Goal: Task Accomplishment & Management: Manage account settings

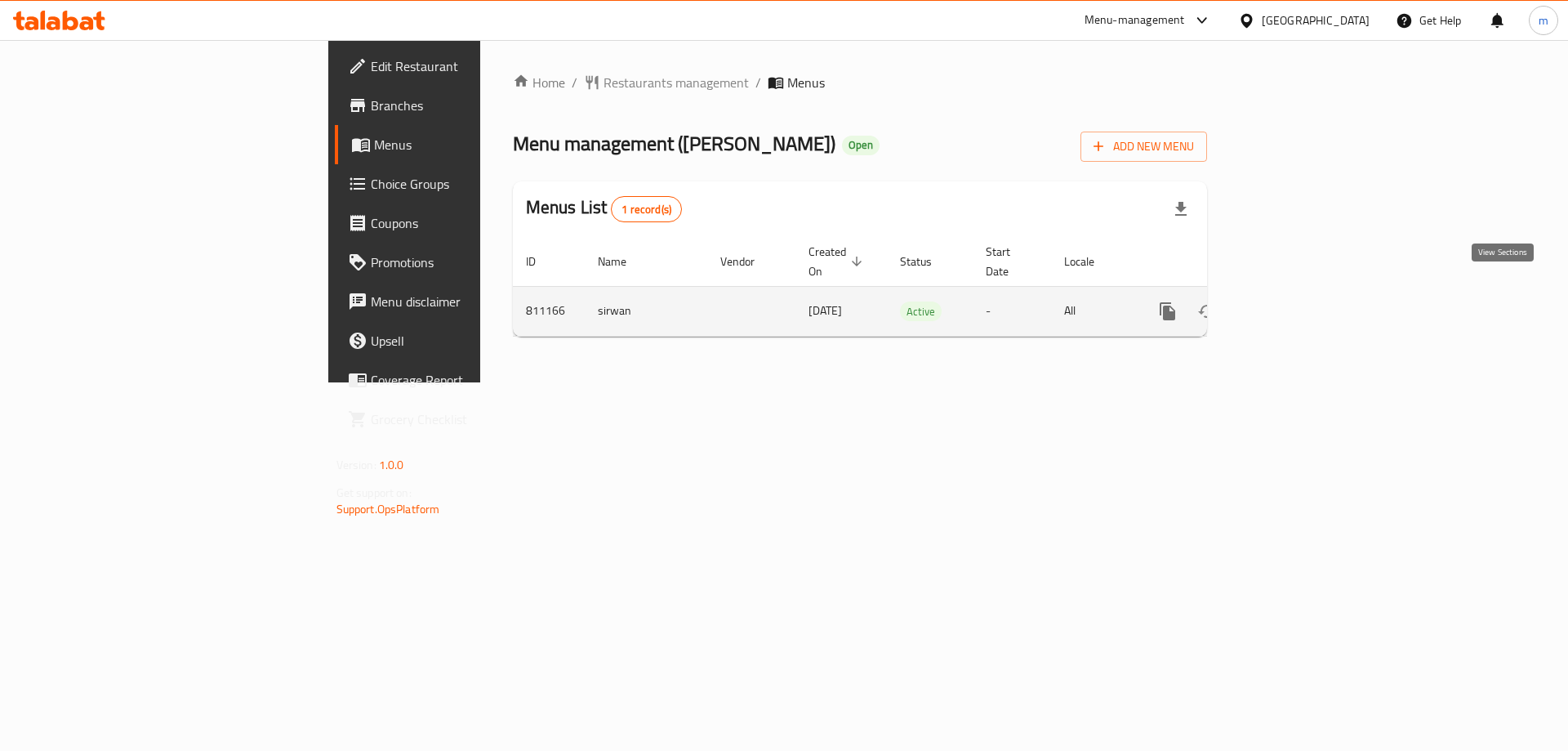
click at [1293, 304] on icon "enhanced table" at bounding box center [1286, 312] width 15 height 15
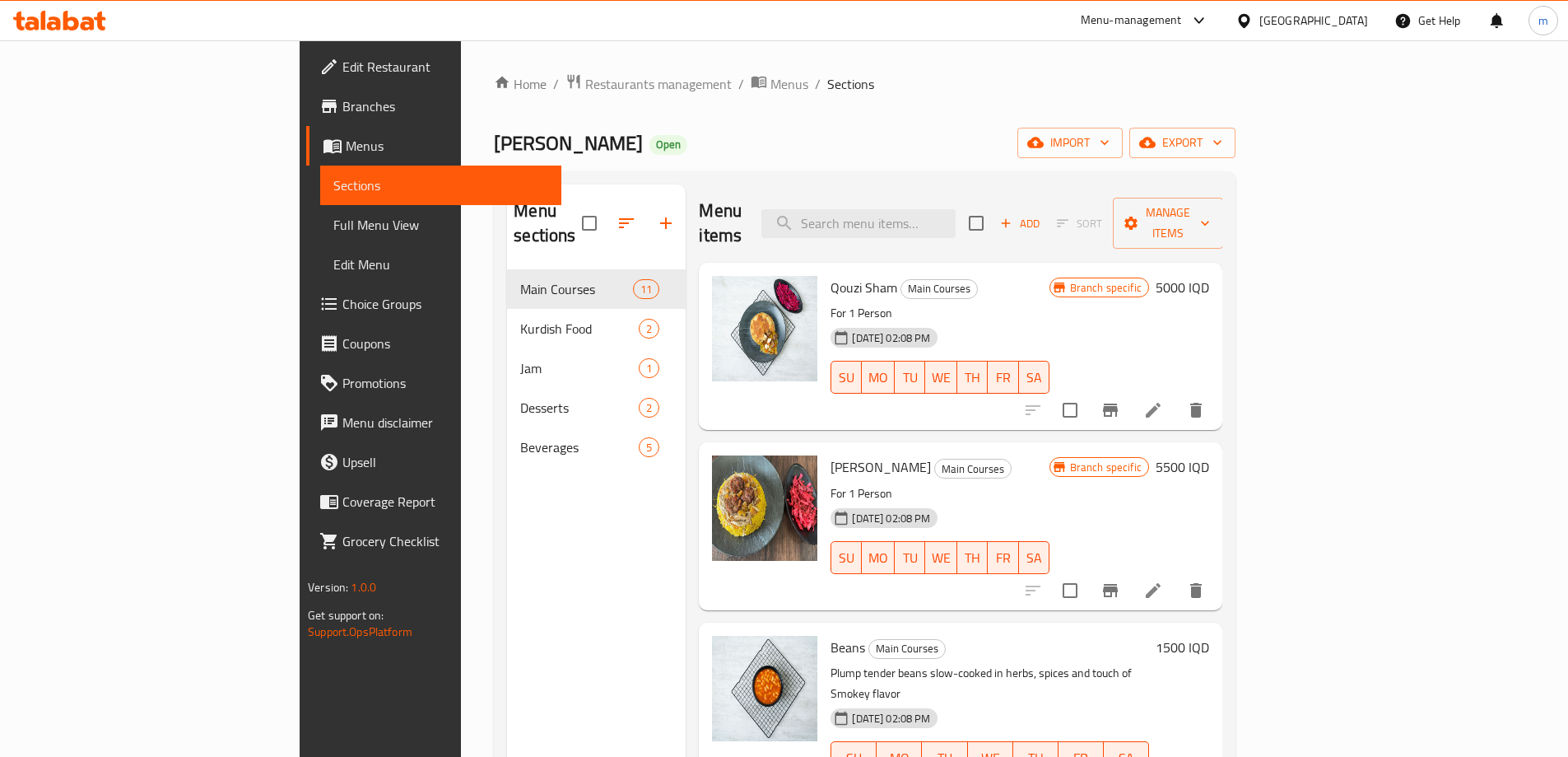
click at [520, 279] on span "Main Courses" at bounding box center [576, 289] width 113 height 20
click at [935, 209] on input "search" at bounding box center [858, 223] width 194 height 28
paste input "Baklava"
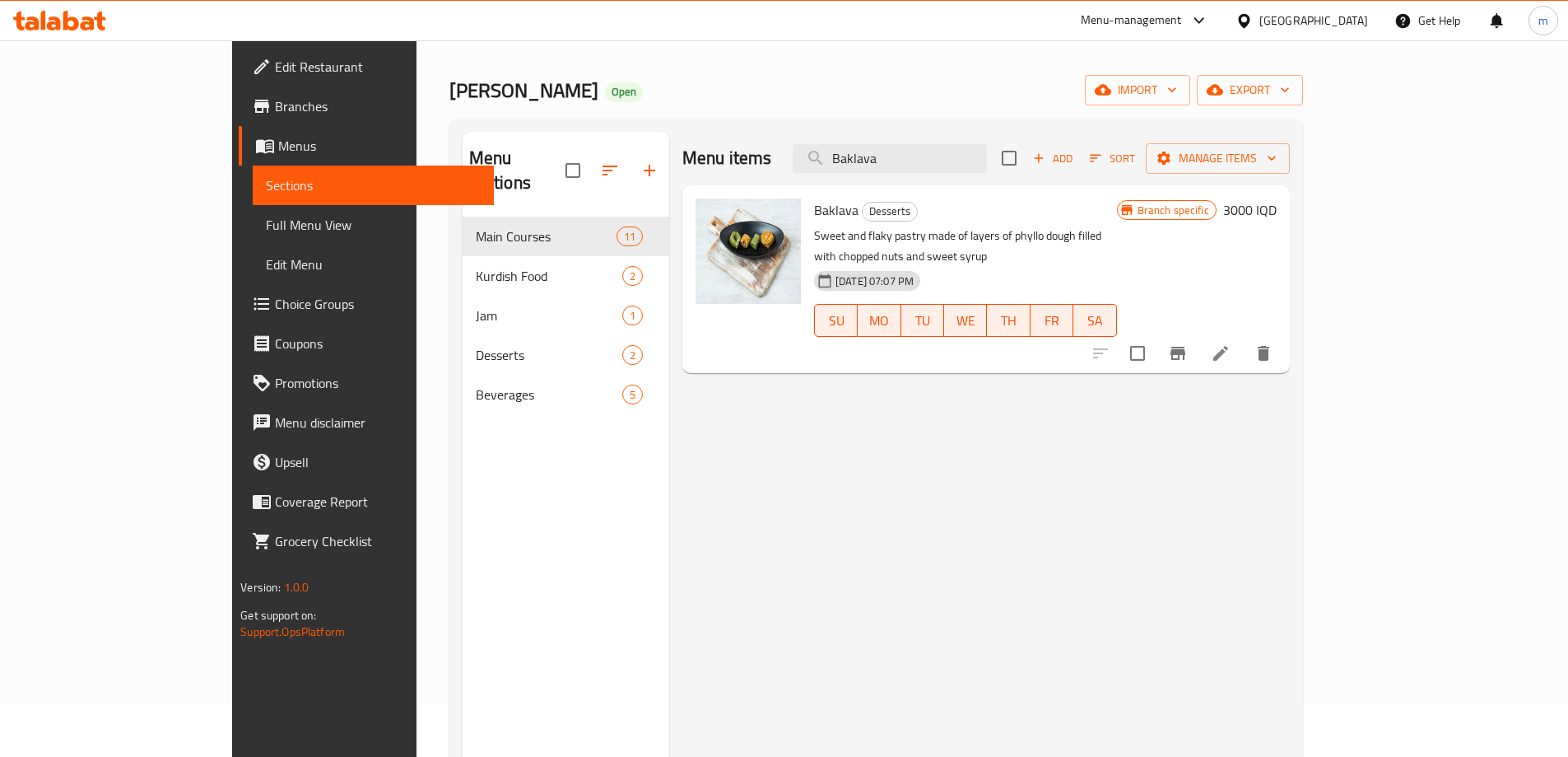
scroll to position [55, 0]
type input "Baklava"
click at [876, 56] on div "Home / Restaurants management / Menus / Sections Kasa Bryani Open import export…" at bounding box center [876, 458] width 854 height 881
click at [266, 181] on span "Sections" at bounding box center [373, 185] width 215 height 20
click at [278, 140] on span "Menus" at bounding box center [379, 146] width 202 height 20
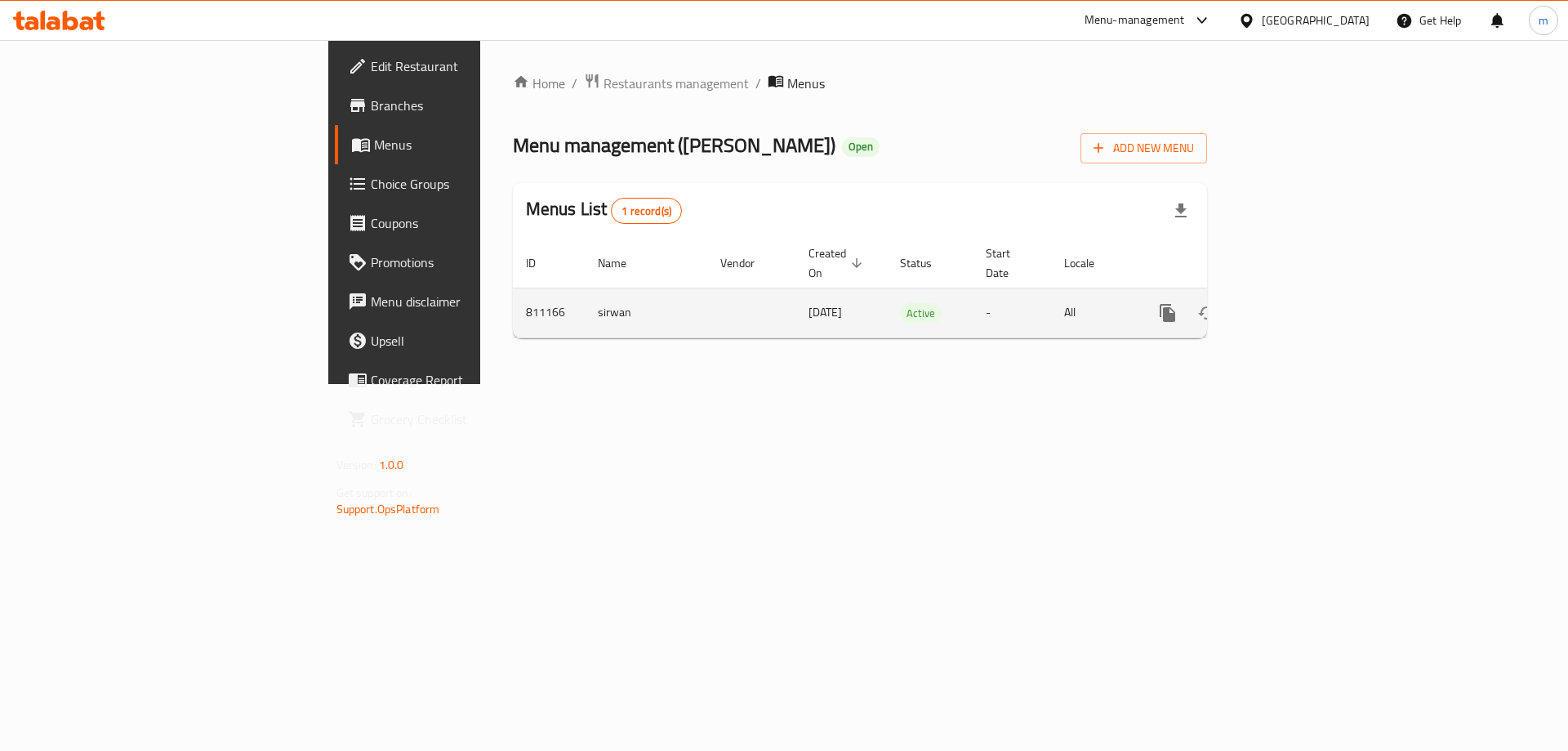
click at [1175, 304] on icon "more" at bounding box center [1167, 313] width 16 height 18
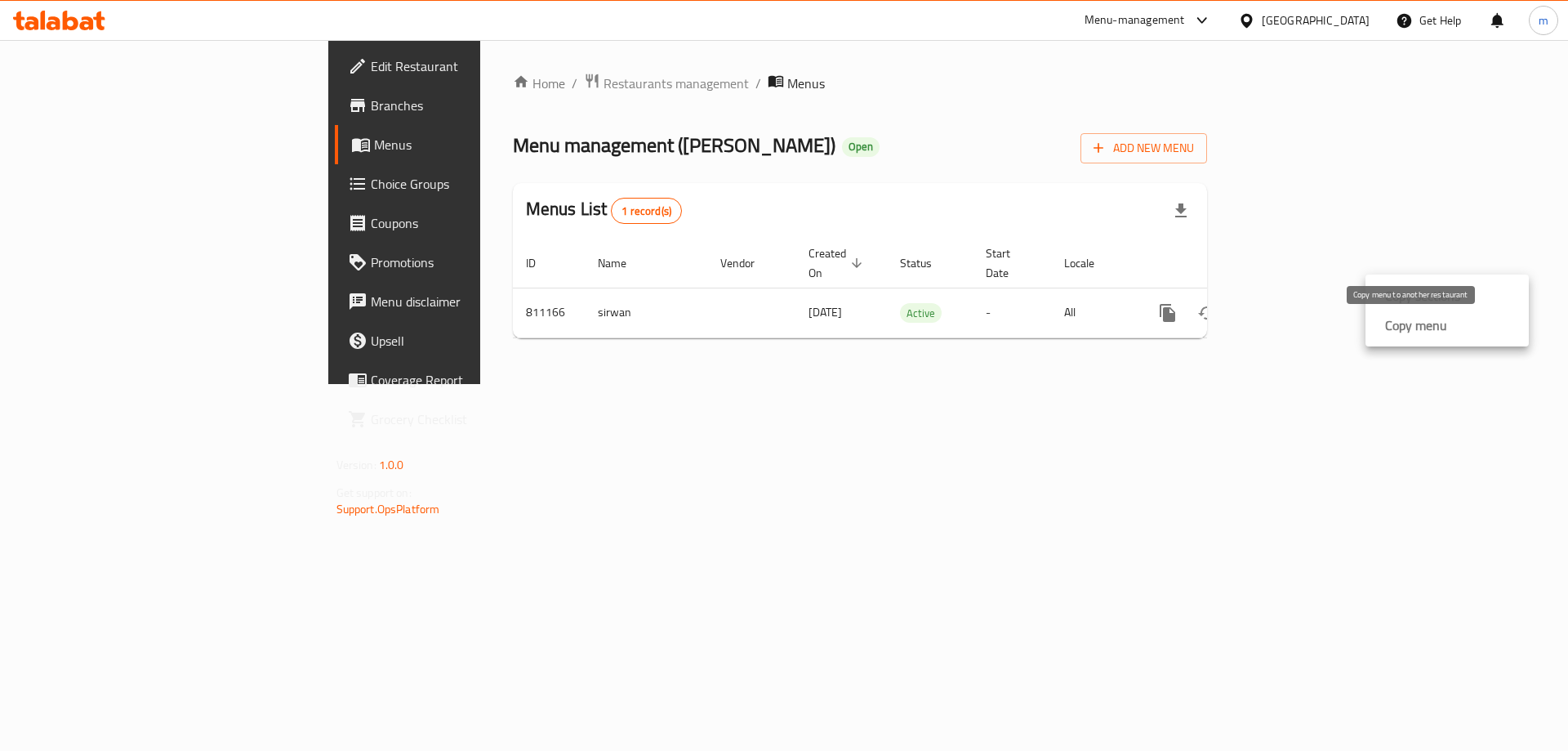
click at [1394, 324] on strong "Copy menu" at bounding box center [1416, 325] width 62 height 20
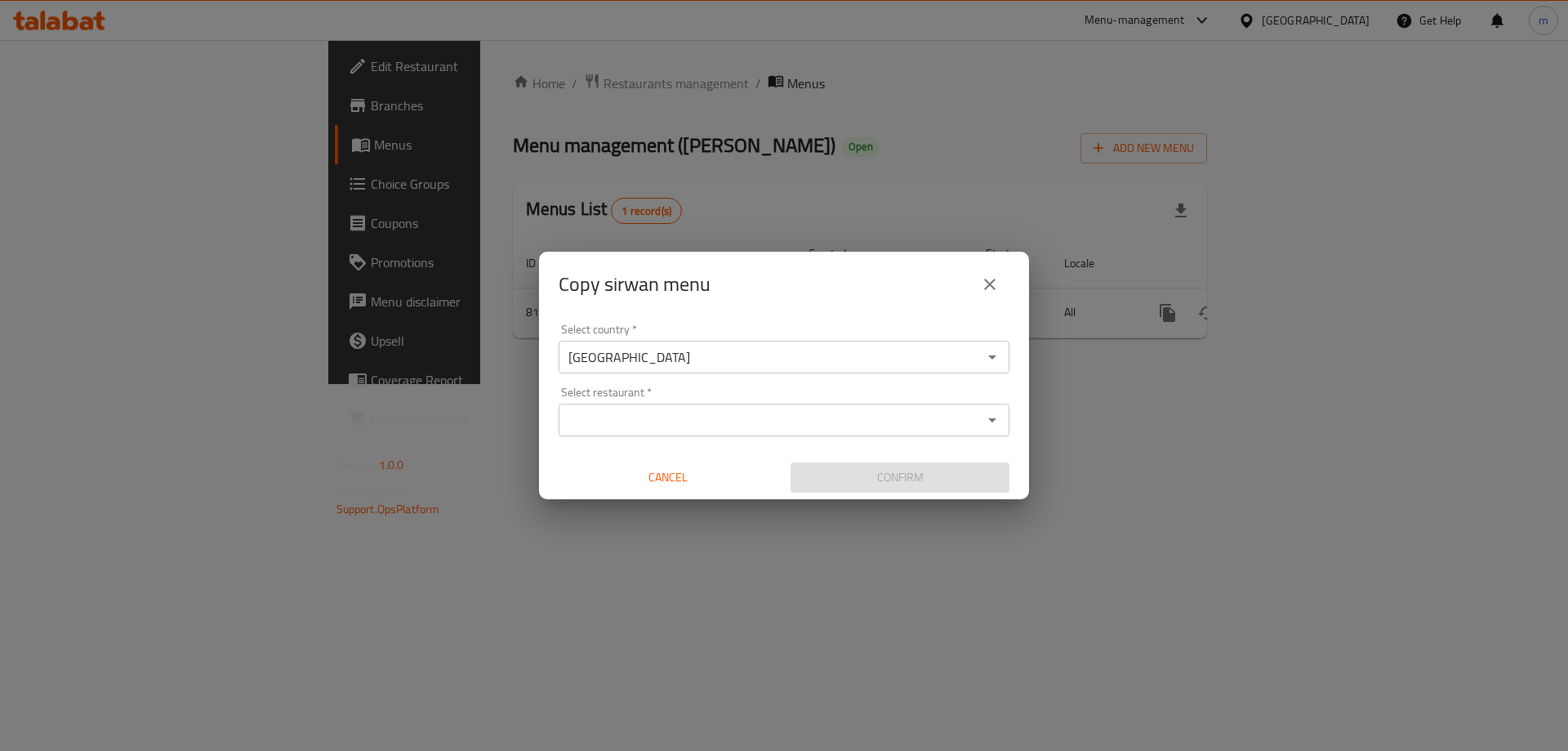
click at [598, 401] on div "Select restaurant   * Select restaurant *" at bounding box center [784, 411] width 450 height 50
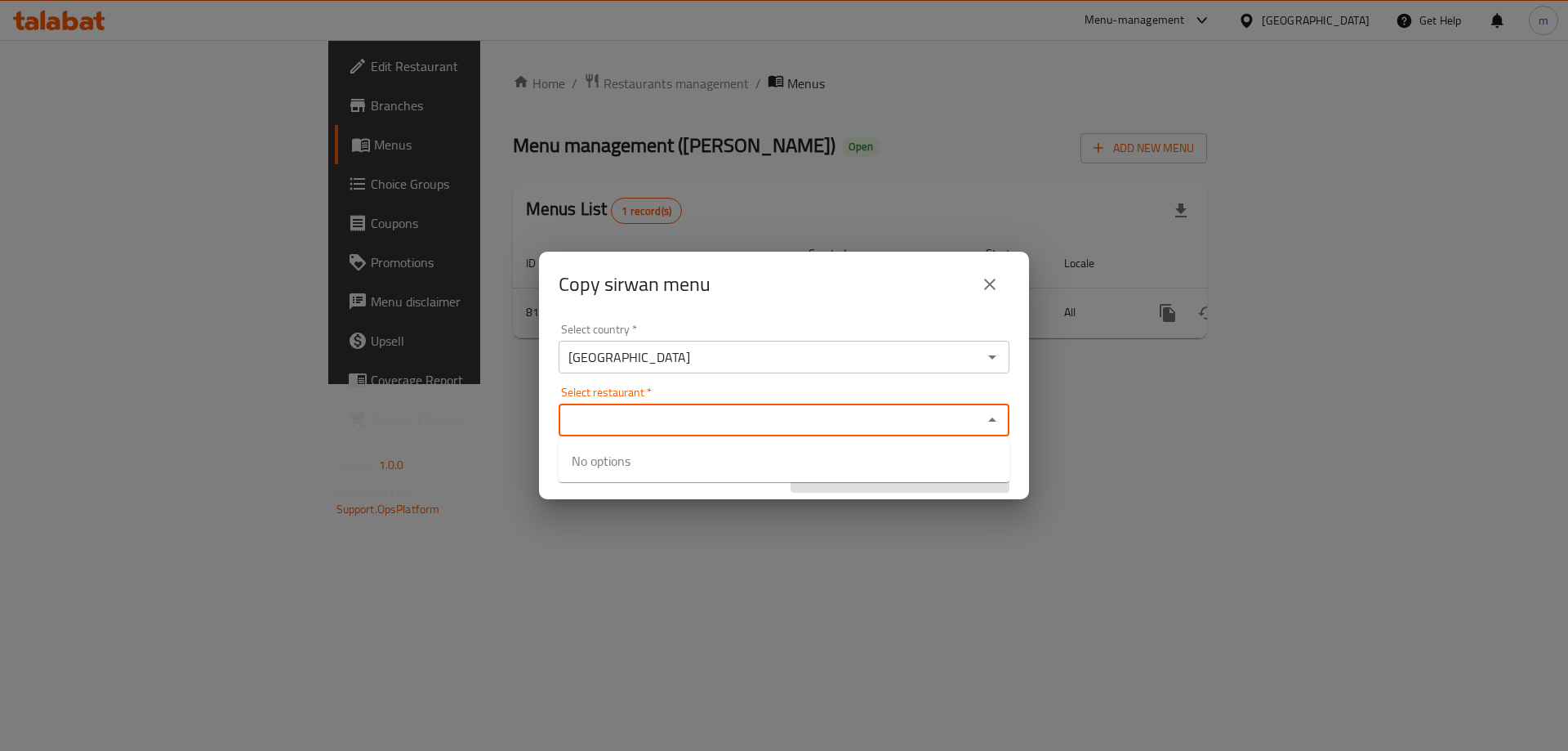
click at [599, 414] on input "Select restaurant   *" at bounding box center [770, 420] width 414 height 23
paste input "Baklava"
type input "Baklava"
paste input "654602"
click at [719, 371] on div "[GEOGRAPHIC_DATA] Select country *" at bounding box center [784, 357] width 450 height 33
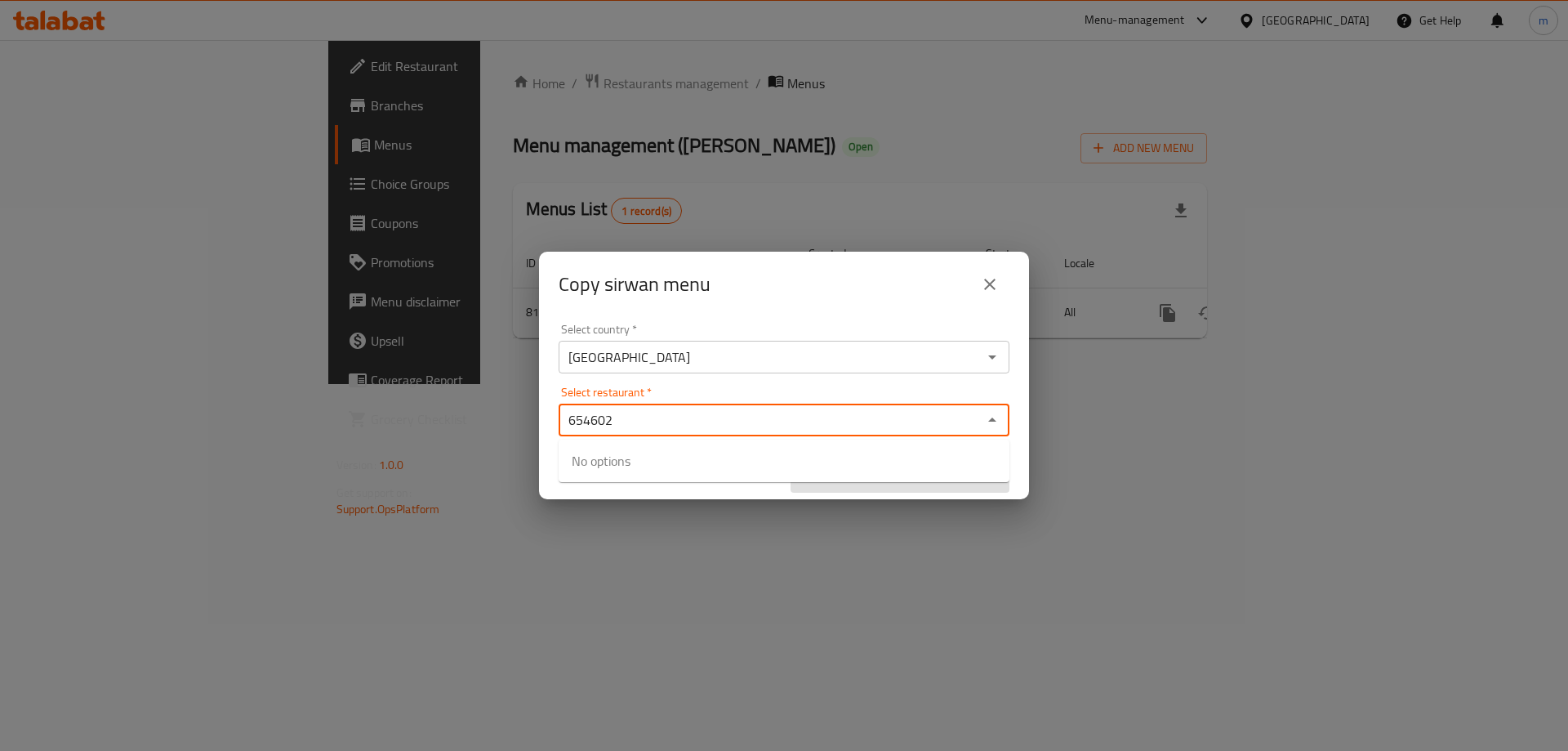
type input "654602"
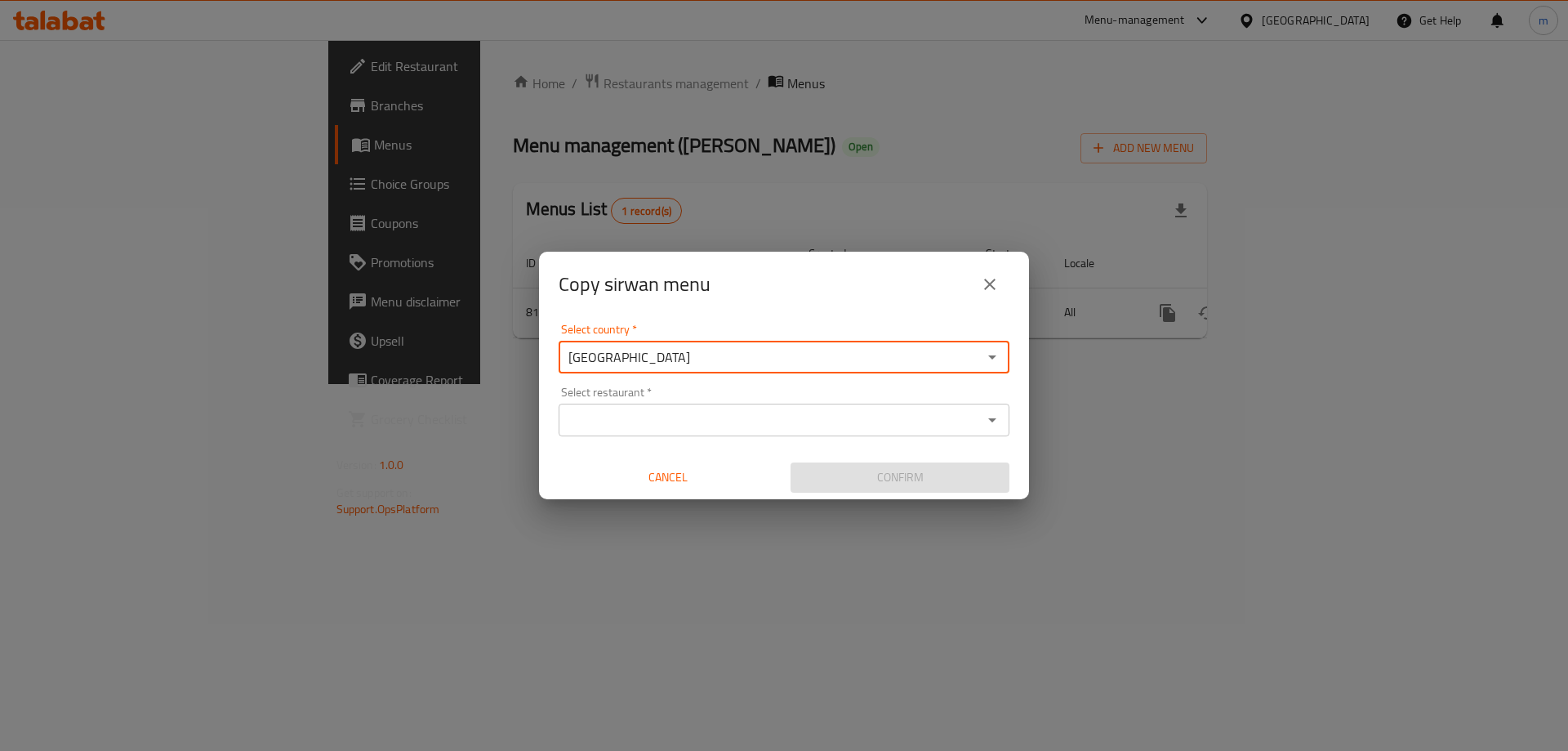
click at [720, 387] on div "Select restaurant   * Select restaurant *" at bounding box center [784, 411] width 450 height 50
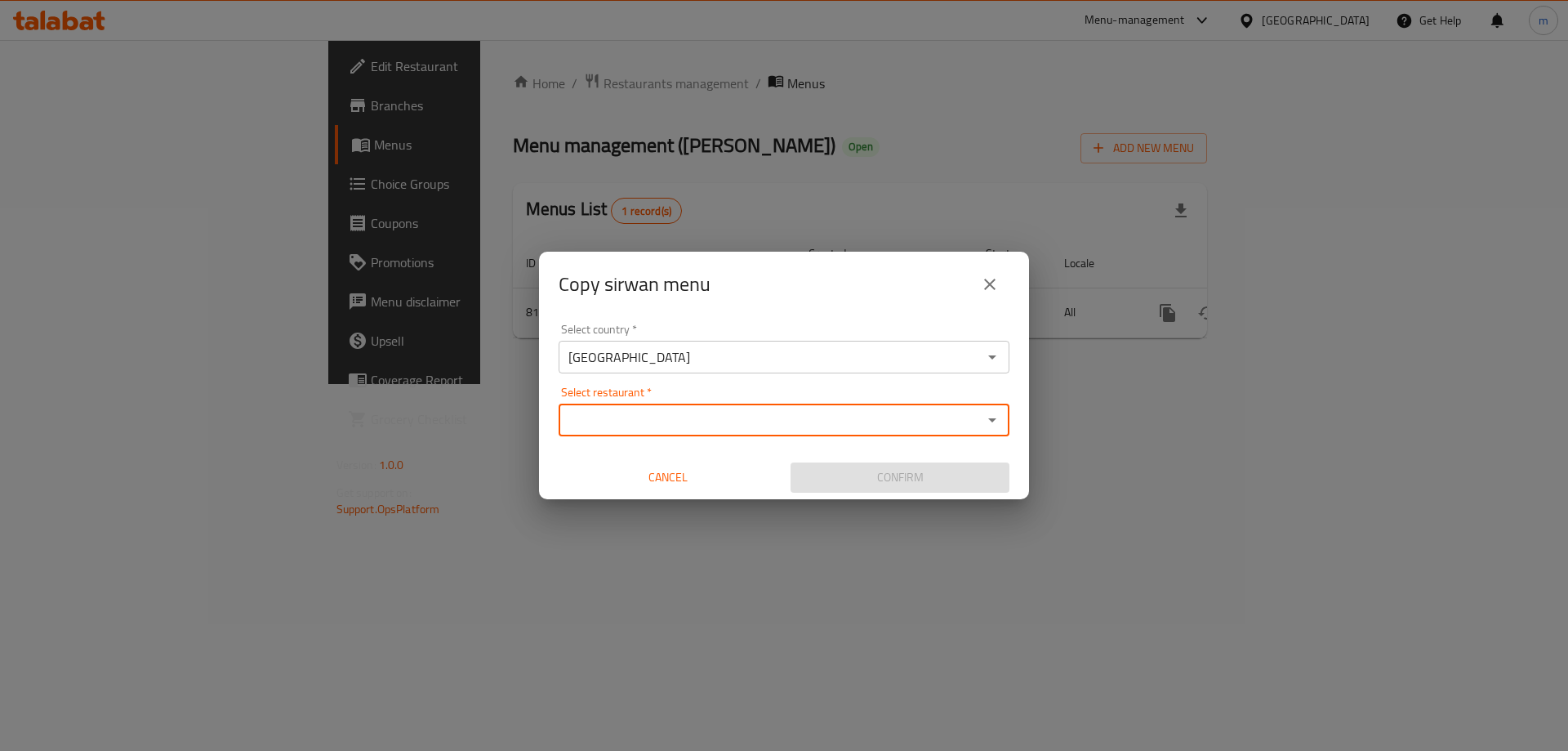
click at [685, 416] on input "Select restaurant   *" at bounding box center [770, 420] width 414 height 23
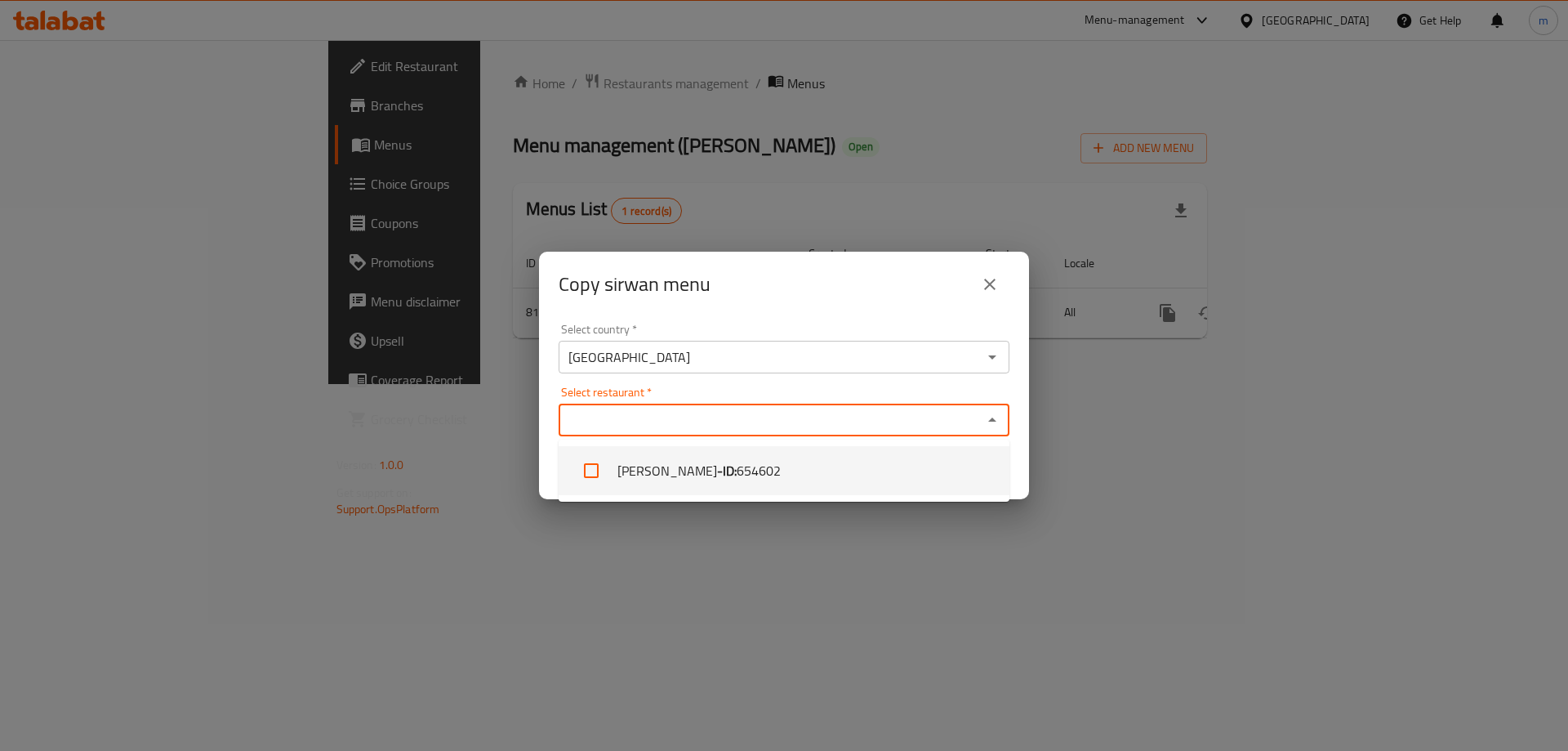
click at [677, 472] on li "[PERSON_NAME] - ID: 654602" at bounding box center [784, 470] width 450 height 49
checkbox input "true"
click at [923, 542] on div "Copy sirwan menu Select country   * [GEOGRAPHIC_DATA] Select country * Select r…" at bounding box center [784, 376] width 1568 height 751
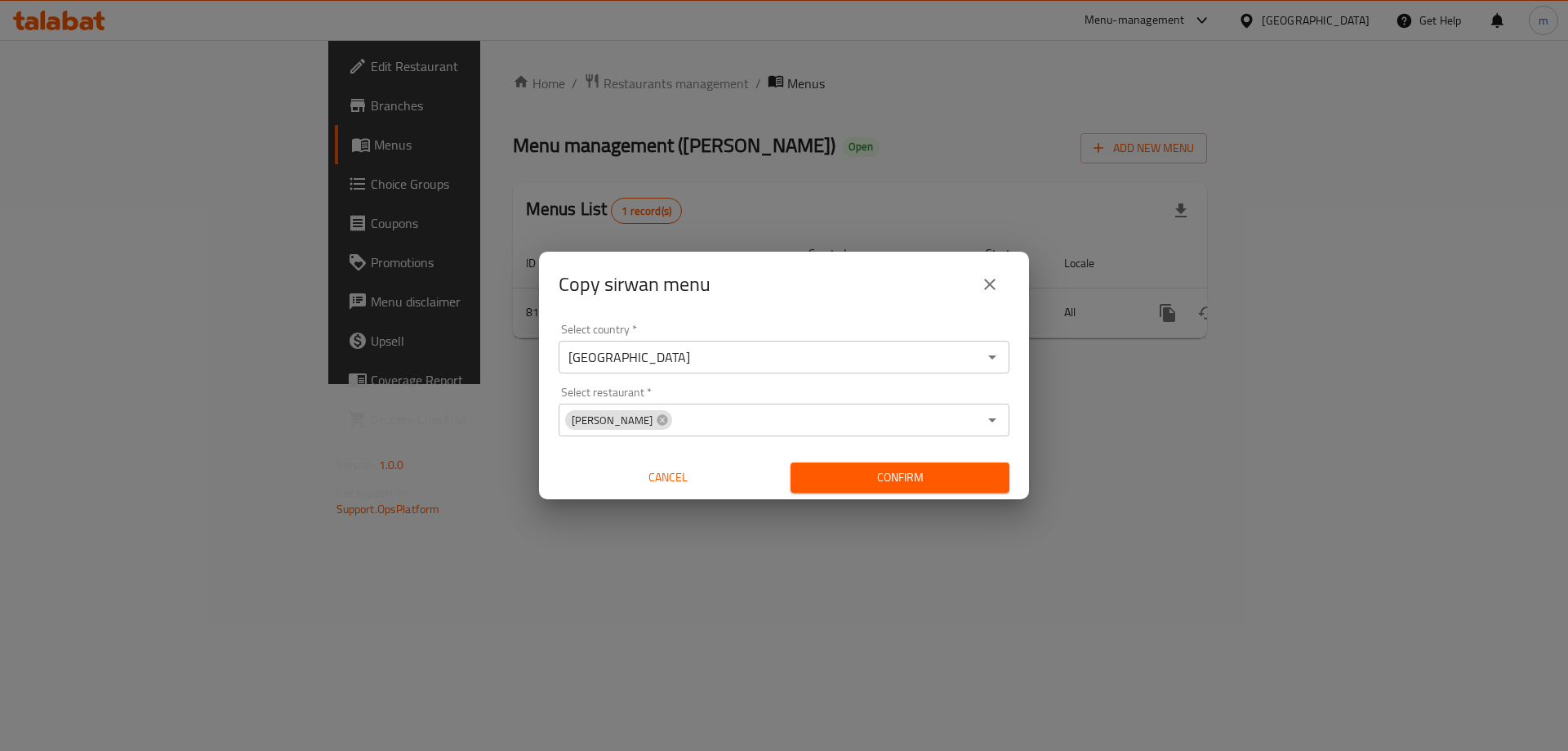
click at [920, 470] on span "Confirm" at bounding box center [899, 478] width 192 height 21
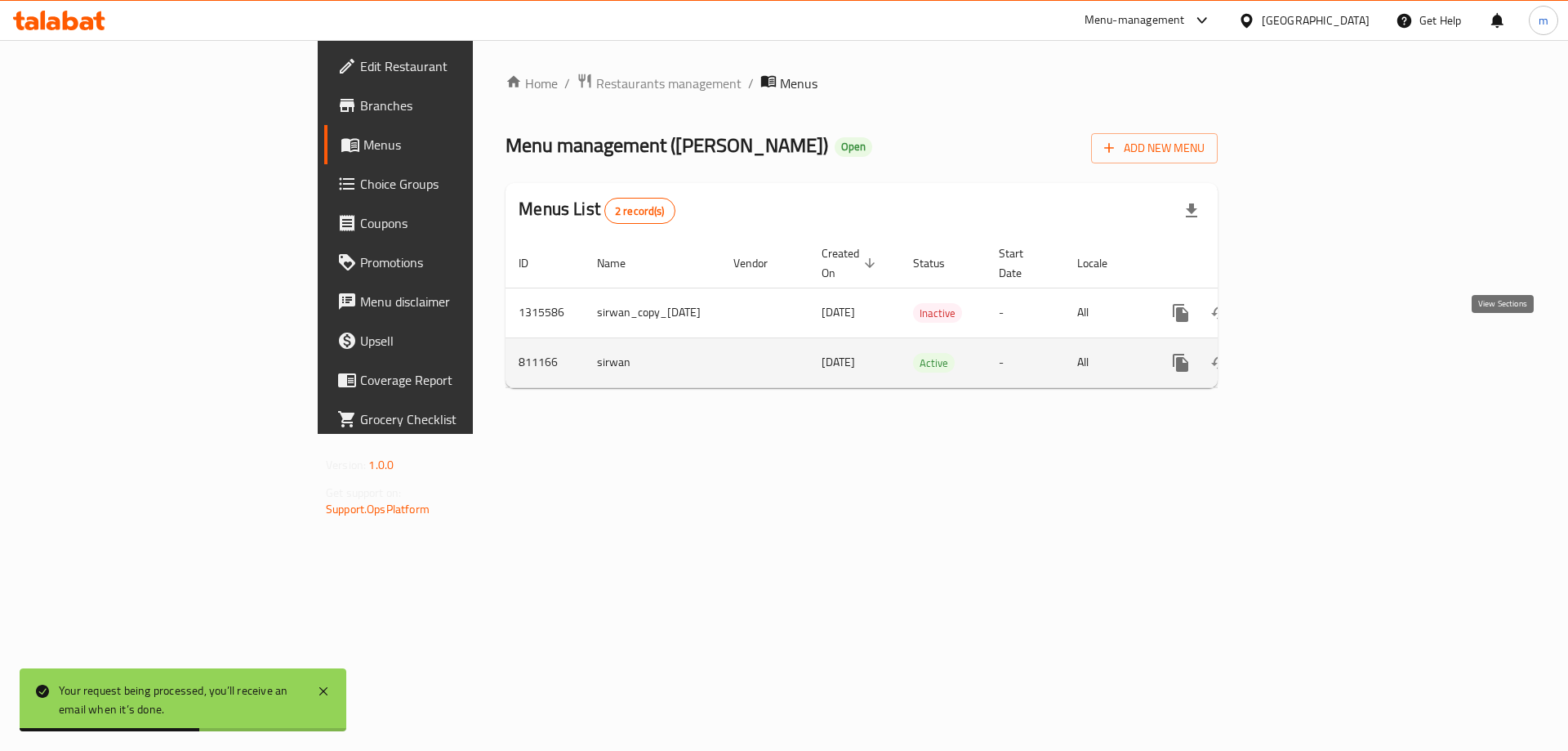
click at [1308, 353] on icon "enhanced table" at bounding box center [1298, 362] width 20 height 20
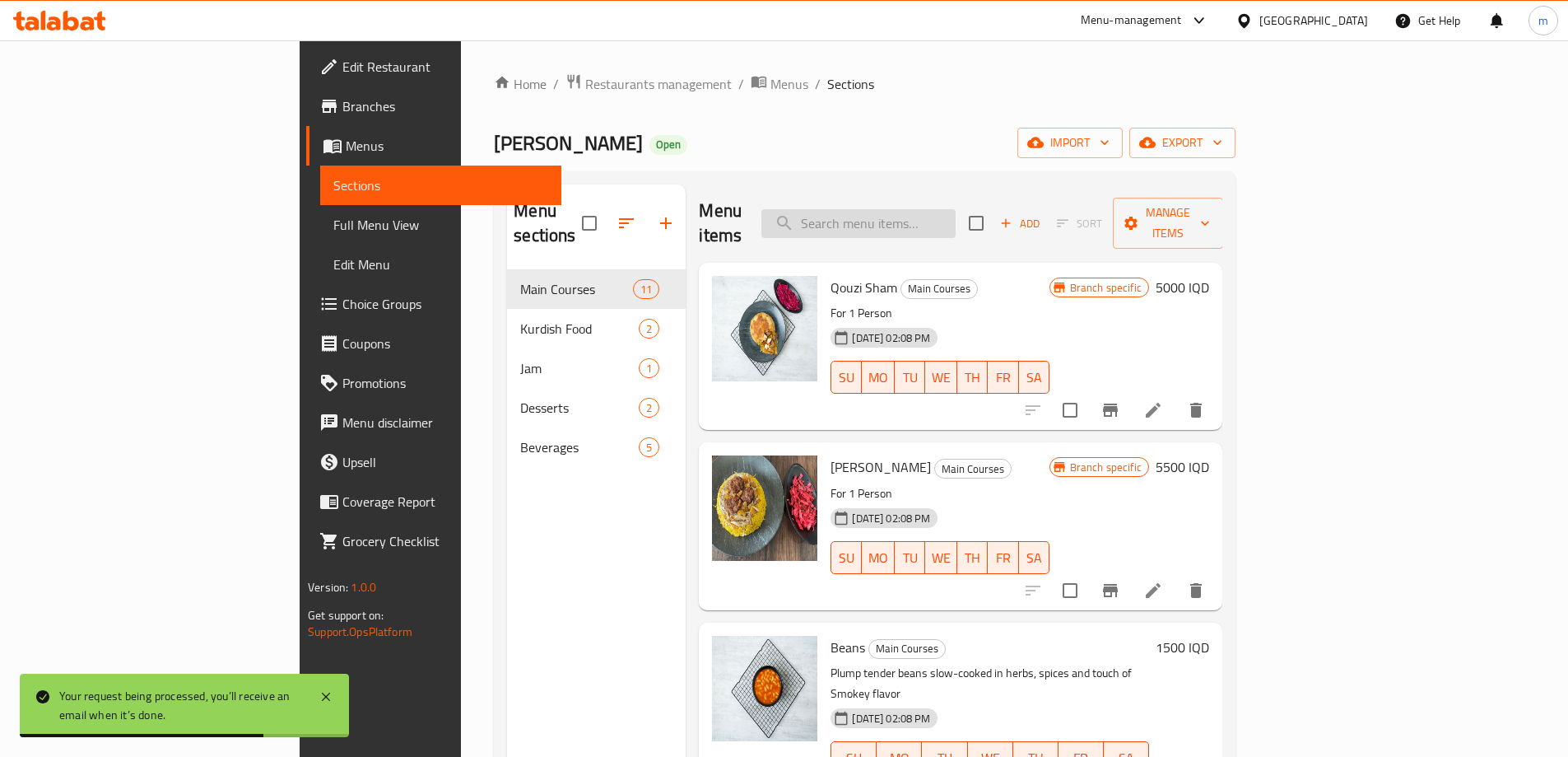
click at [955, 213] on input "search" at bounding box center [858, 223] width 194 height 28
paste input "Baklava"
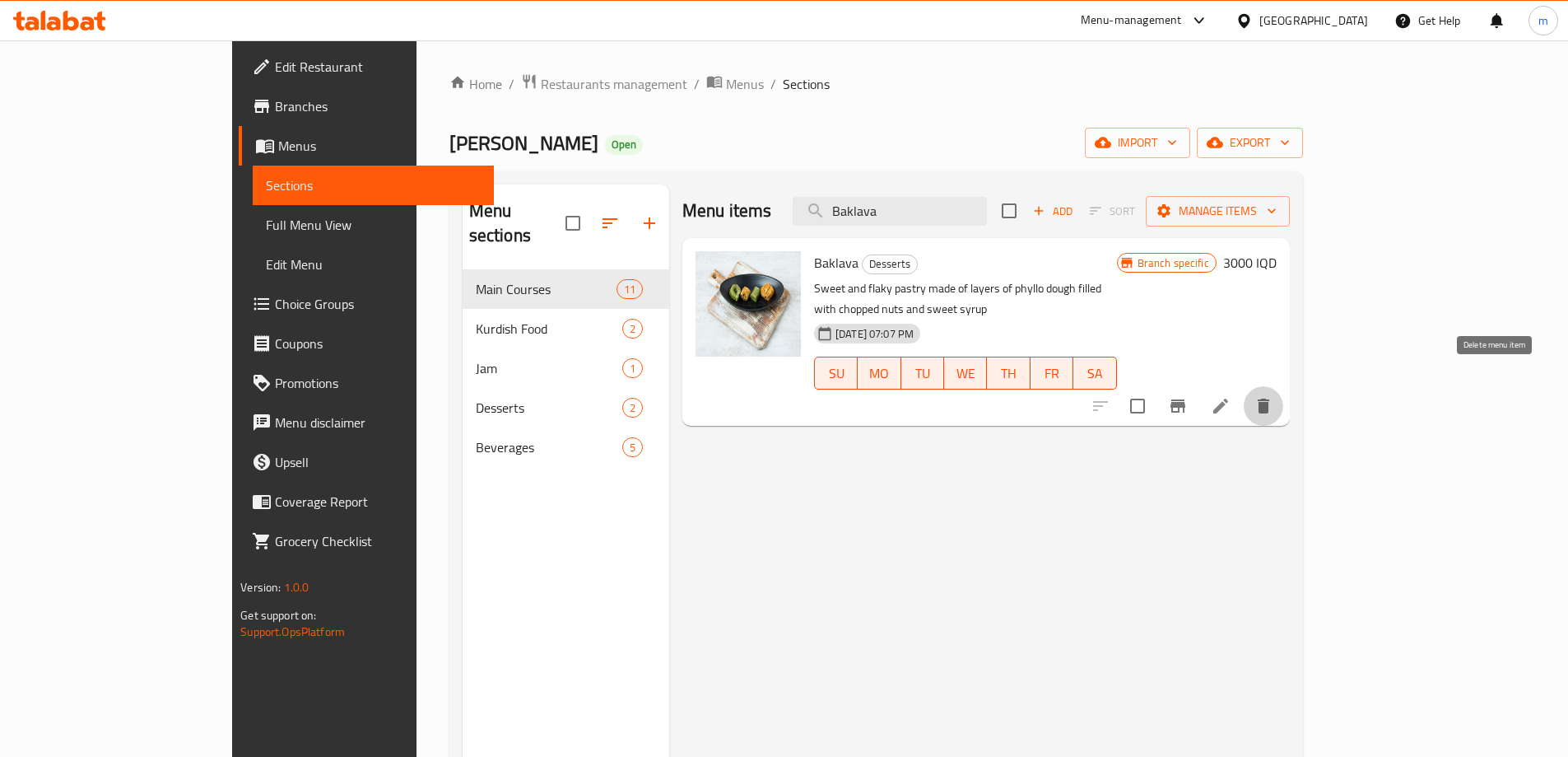
click at [1269, 398] on icon "delete" at bounding box center [1263, 406] width 11 height 15
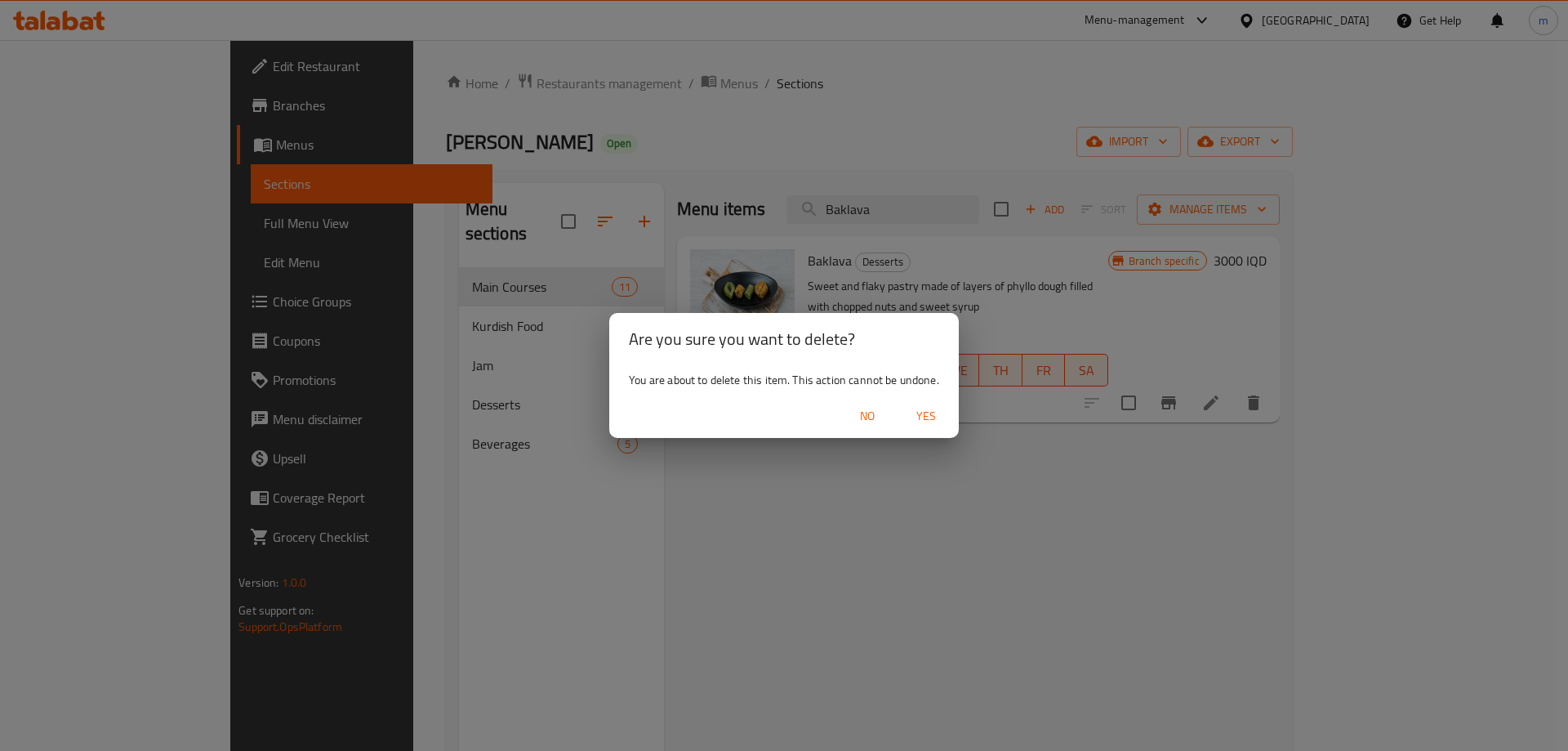
click at [923, 406] on span "Yes" at bounding box center [926, 417] width 39 height 21
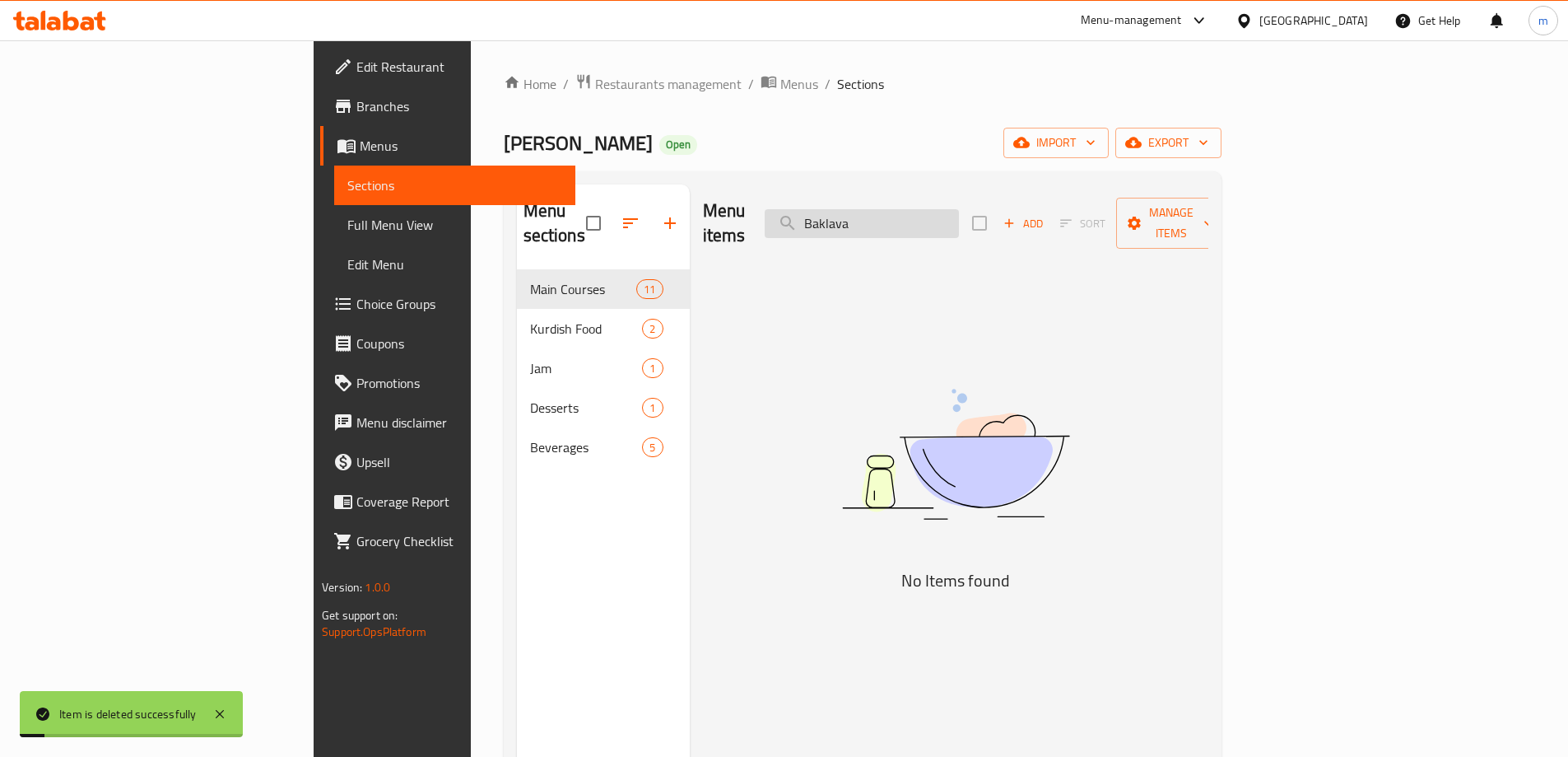
click at [959, 213] on input "Baklava" at bounding box center [862, 223] width 194 height 28
paste input "Miranda Orange"
type input "[PERSON_NAME]"
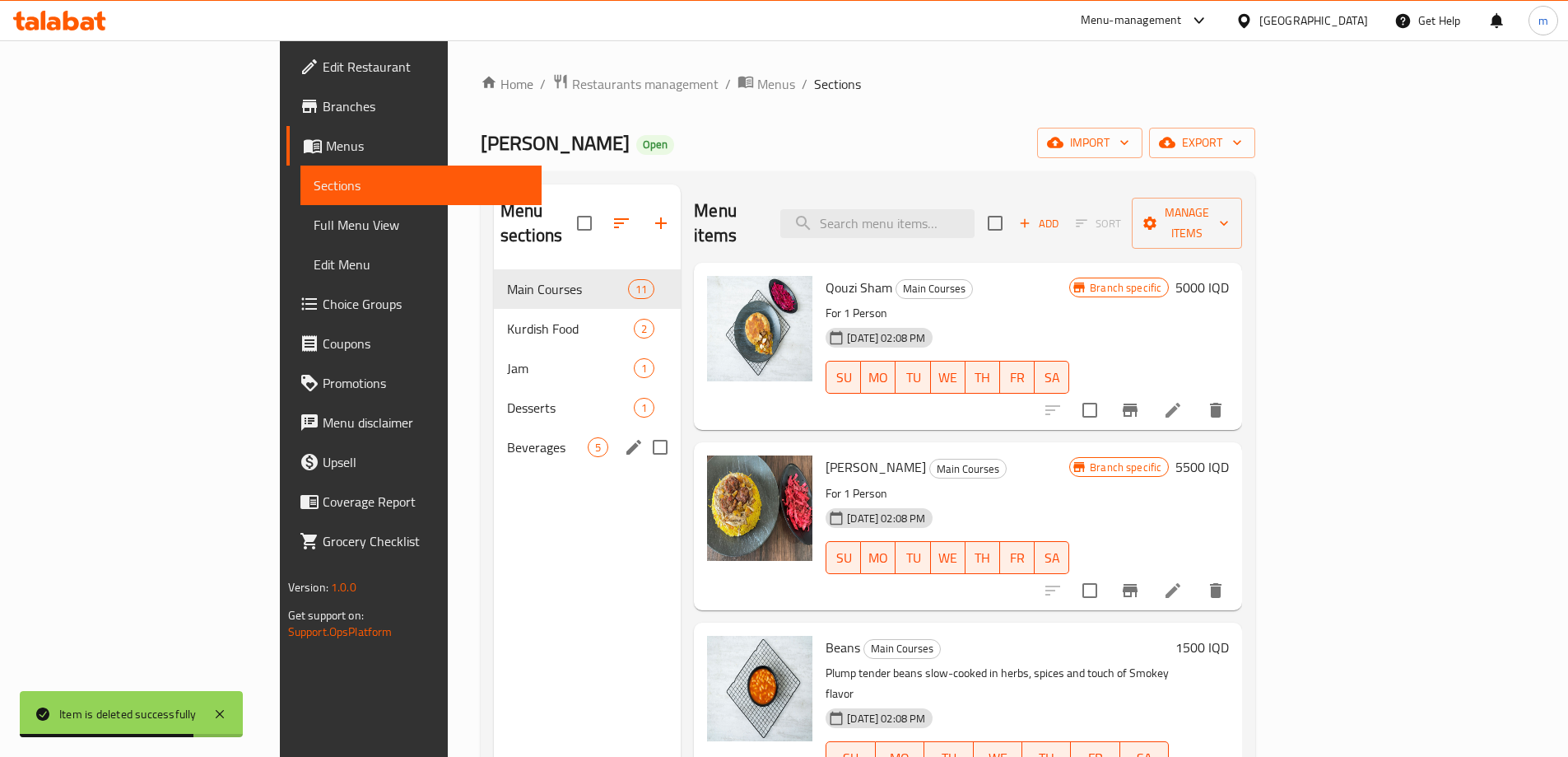
click at [494, 428] on div "Beverages 5" at bounding box center [587, 448] width 187 height 40
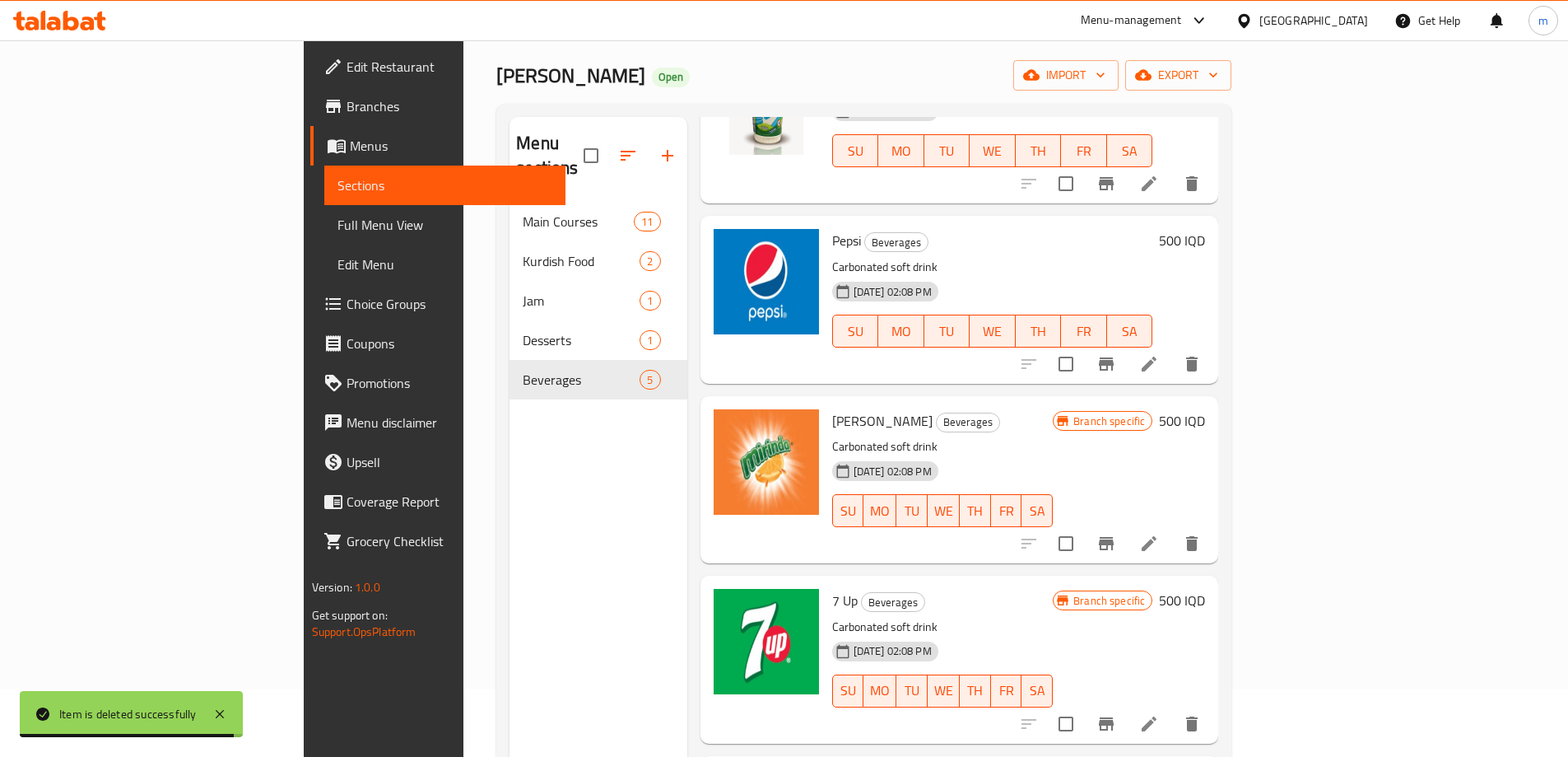
scroll to position [110, 0]
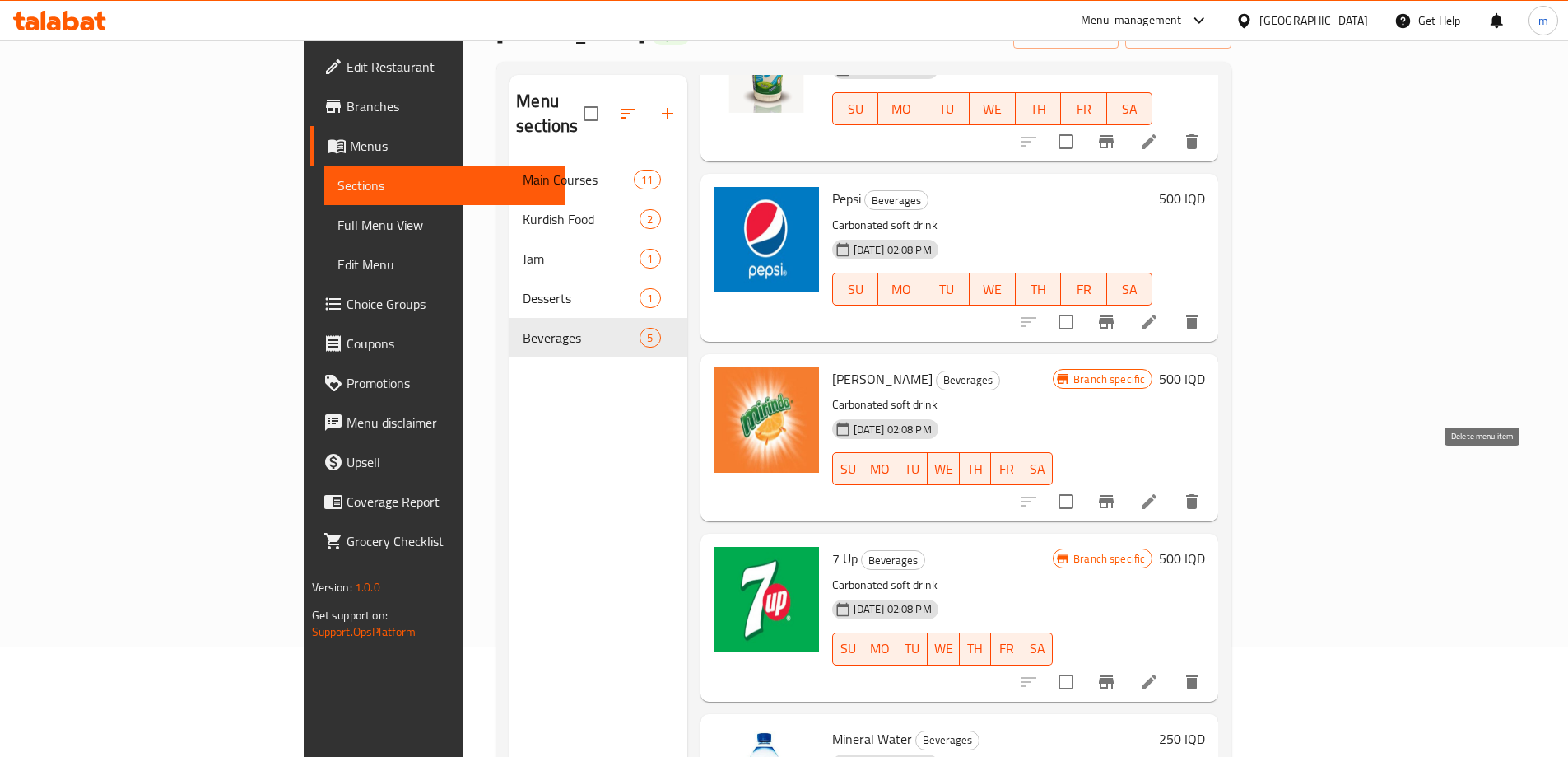
click at [1197, 494] on icon "delete" at bounding box center [1192, 502] width 11 height 15
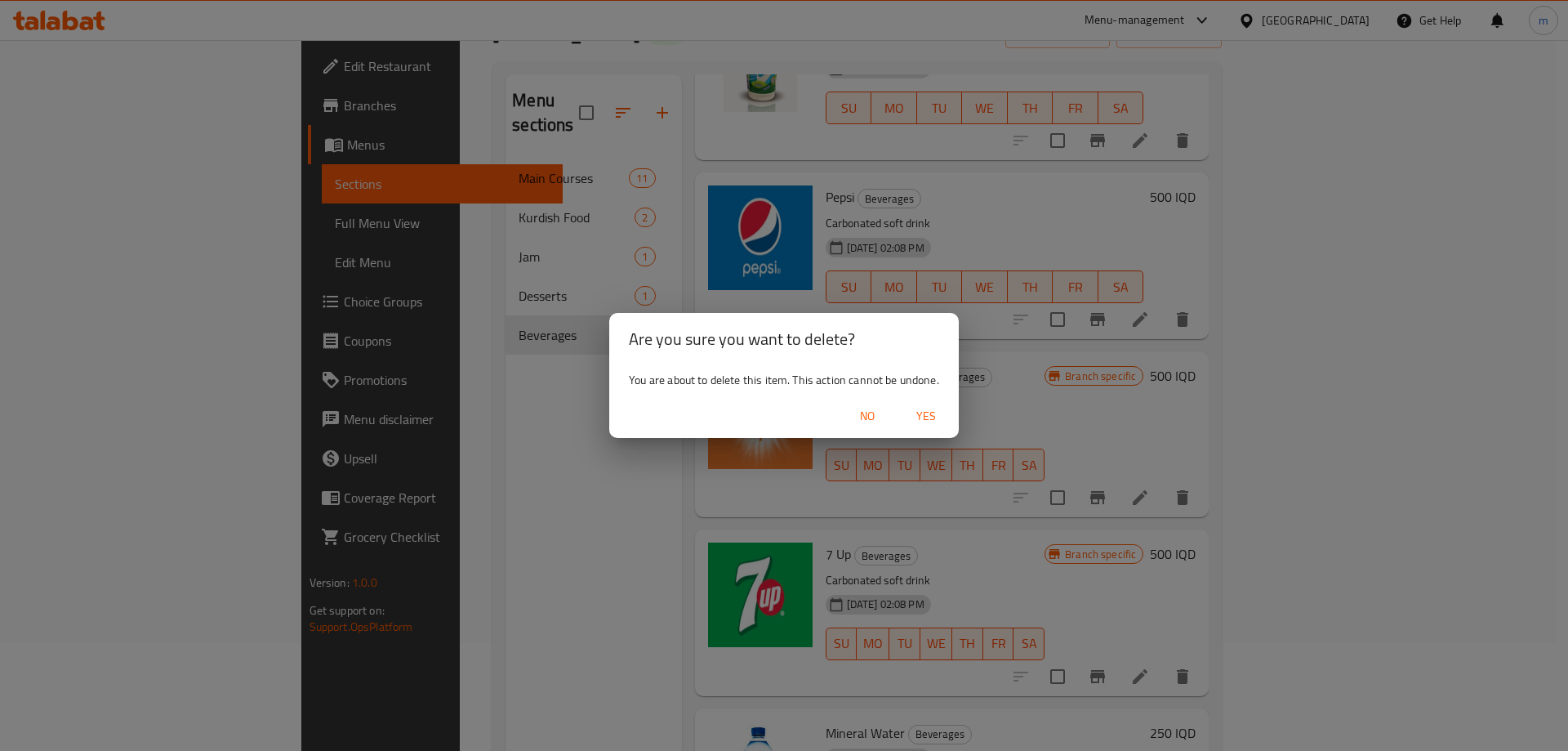
click at [862, 419] on span "No" at bounding box center [867, 417] width 39 height 21
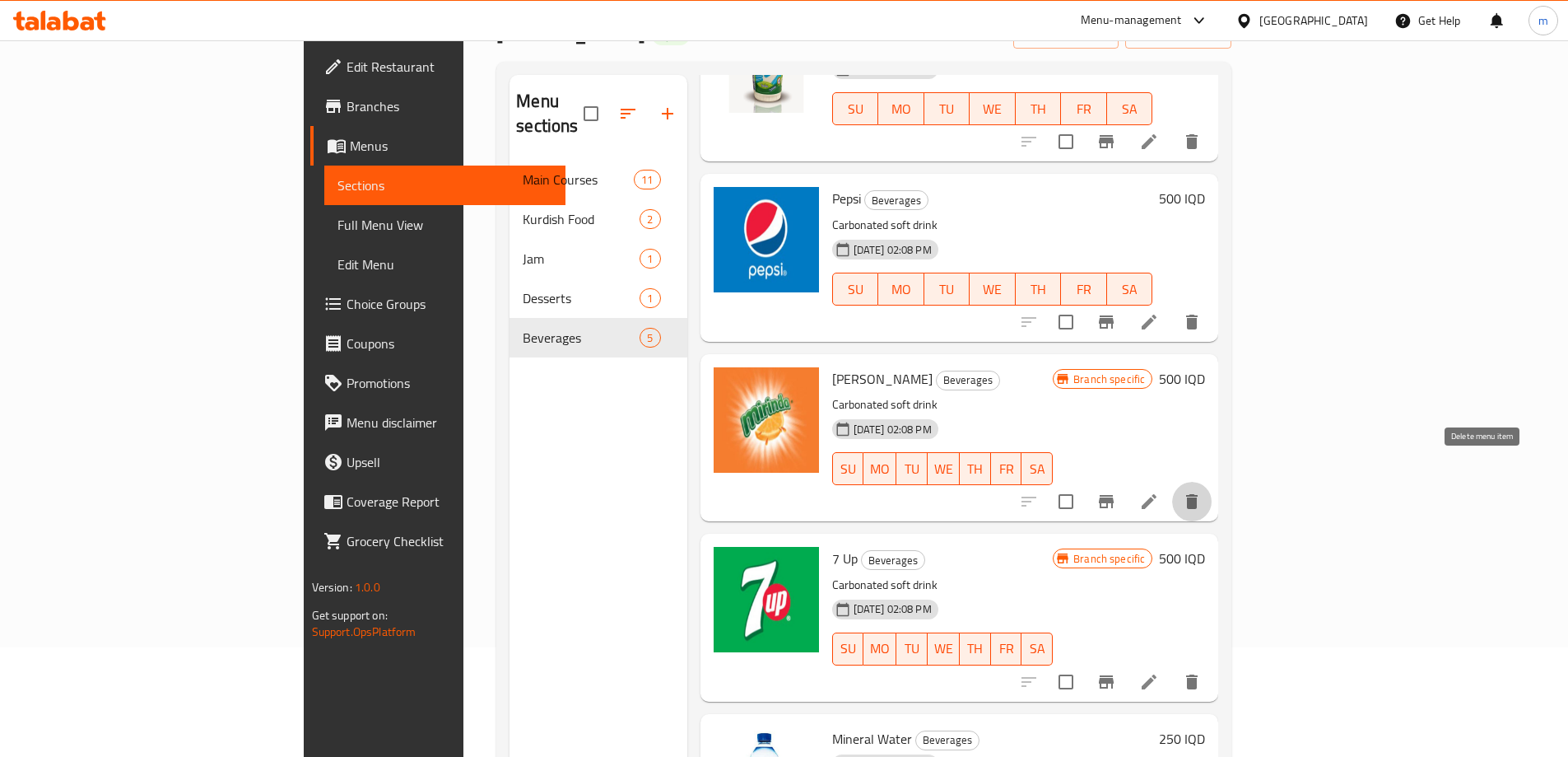
click at [1197, 494] on icon "delete" at bounding box center [1192, 502] width 11 height 15
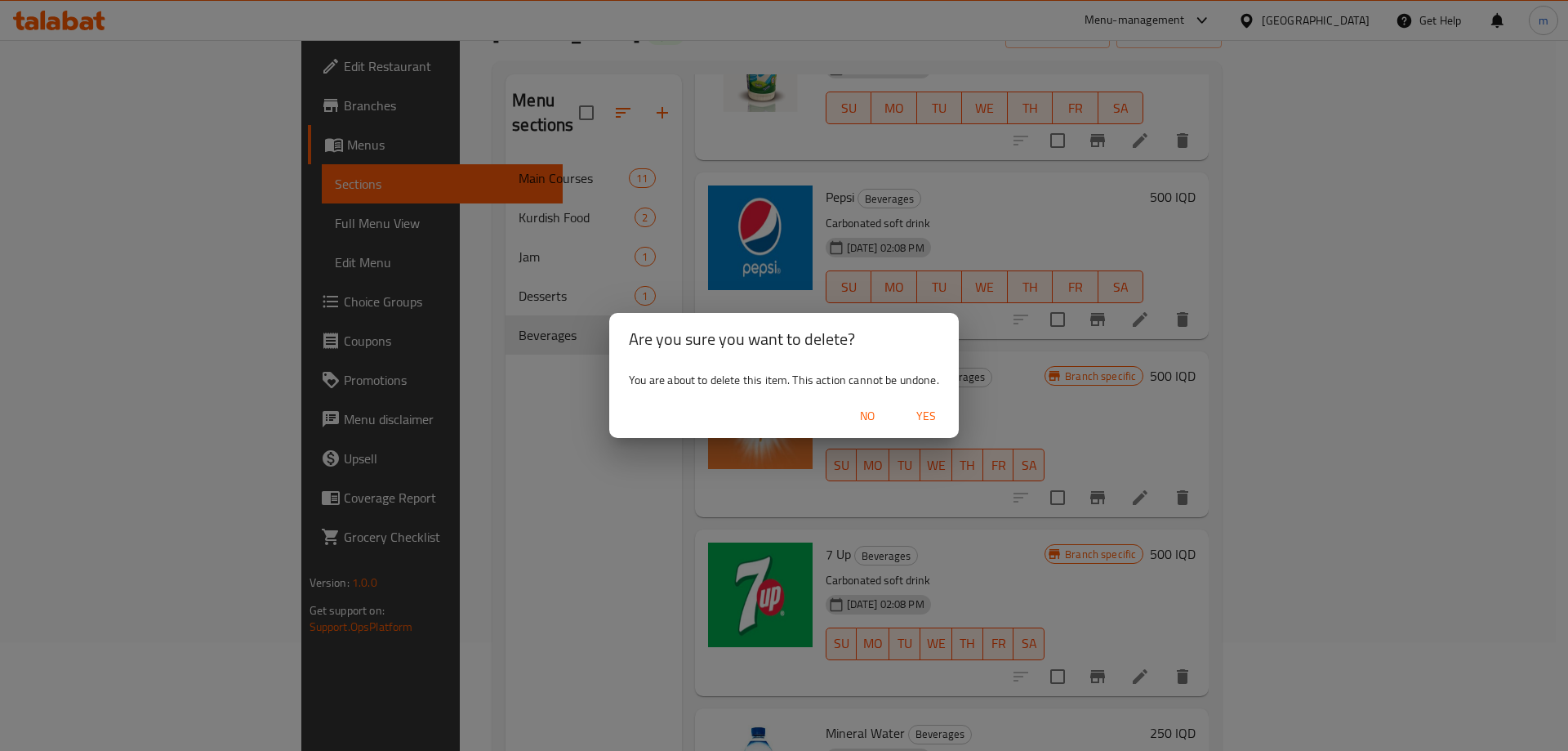
click at [932, 416] on span "Yes" at bounding box center [926, 417] width 39 height 21
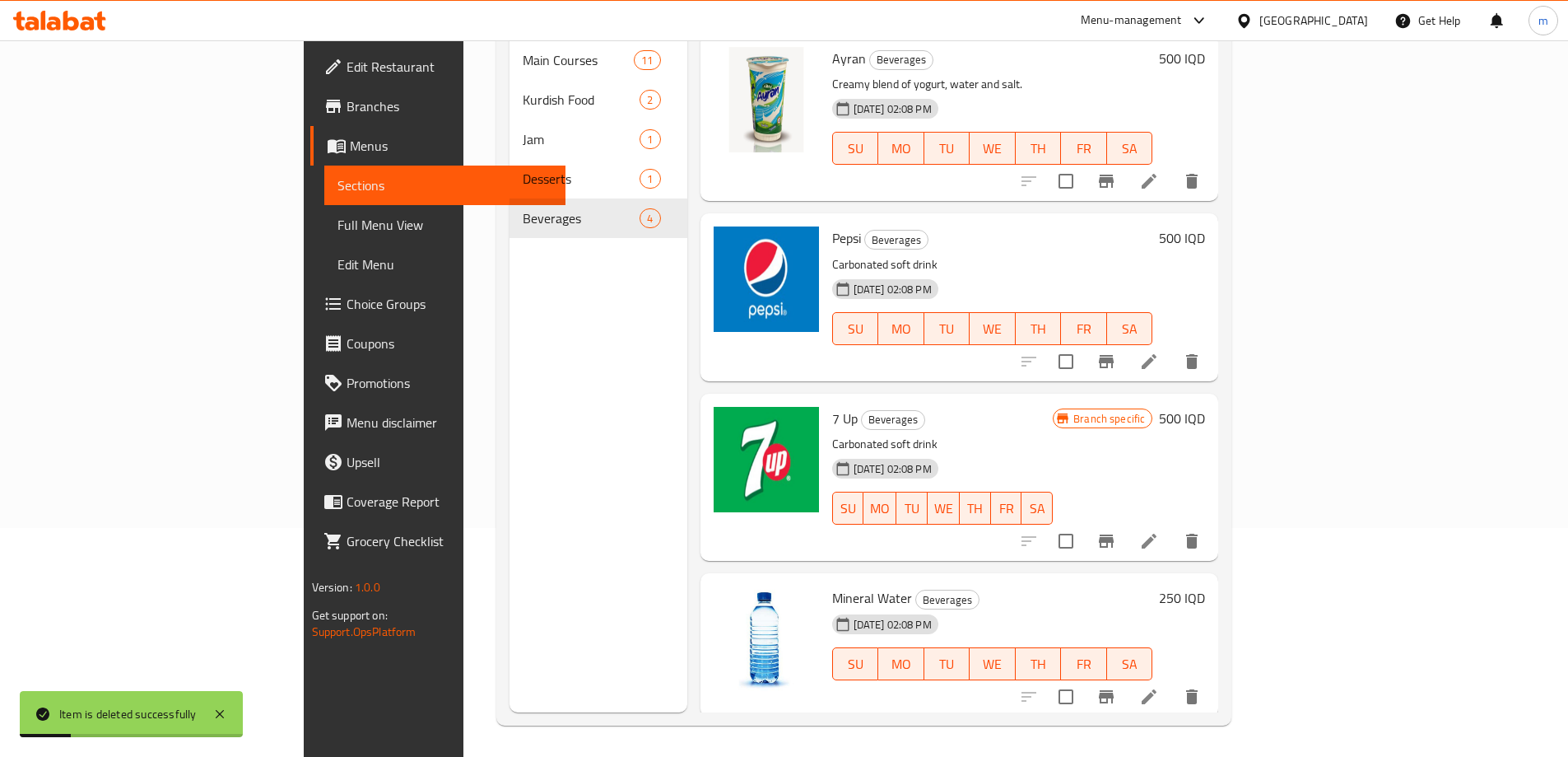
scroll to position [231, 0]
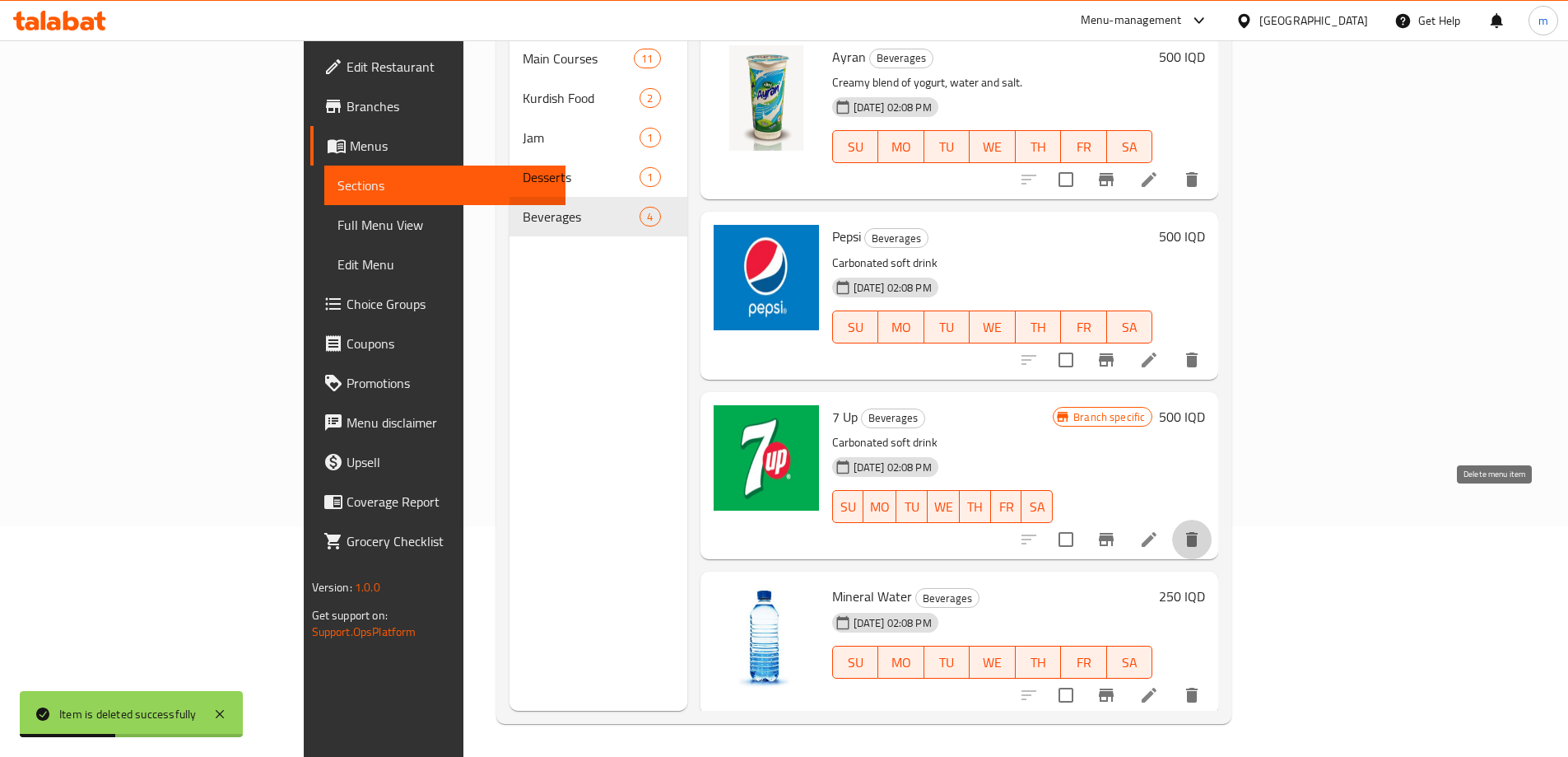
click at [1197, 532] on icon "delete" at bounding box center [1192, 539] width 11 height 15
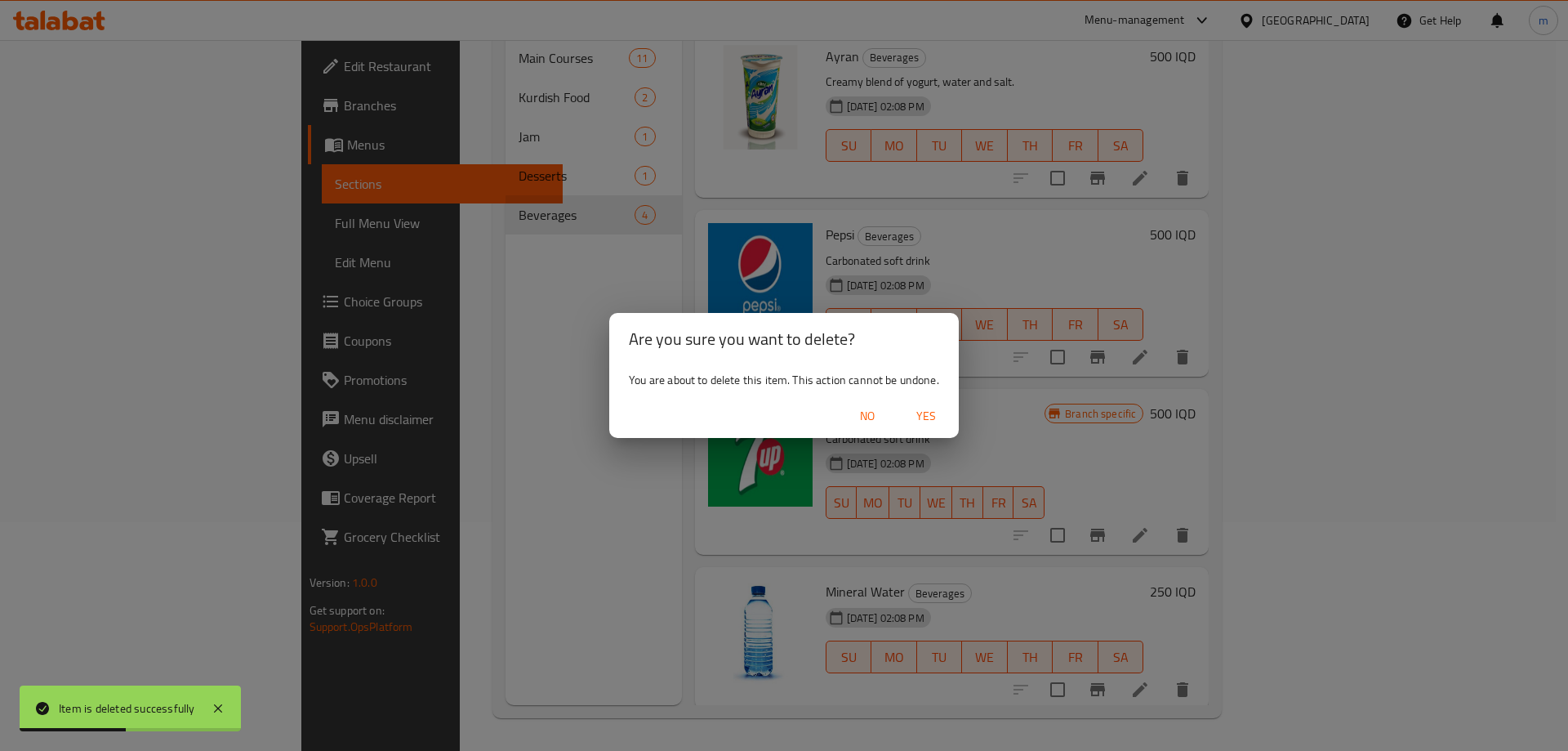
click at [919, 413] on span "Yes" at bounding box center [926, 417] width 39 height 21
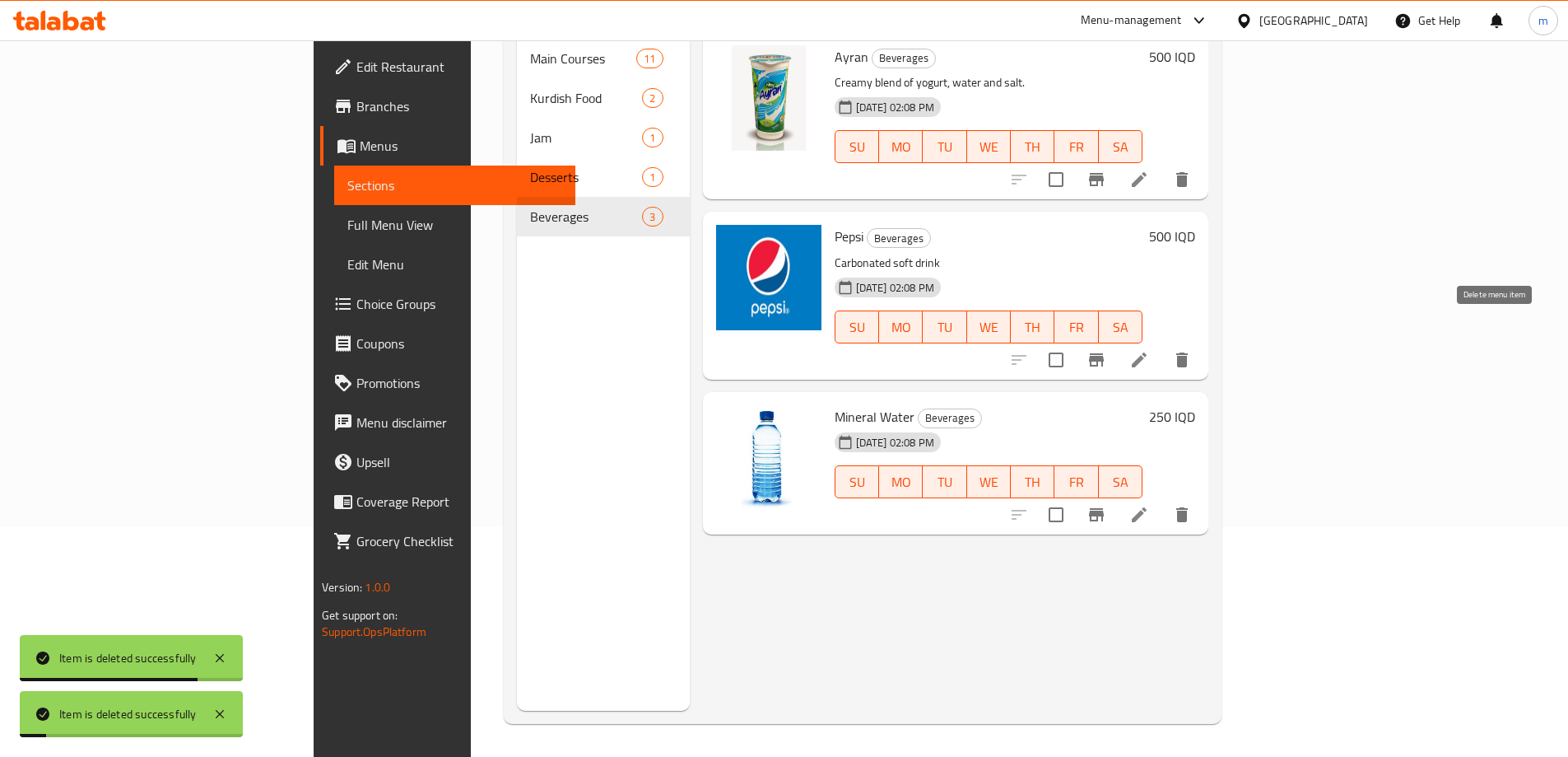
click at [1192, 350] on icon "delete" at bounding box center [1181, 360] width 20 height 20
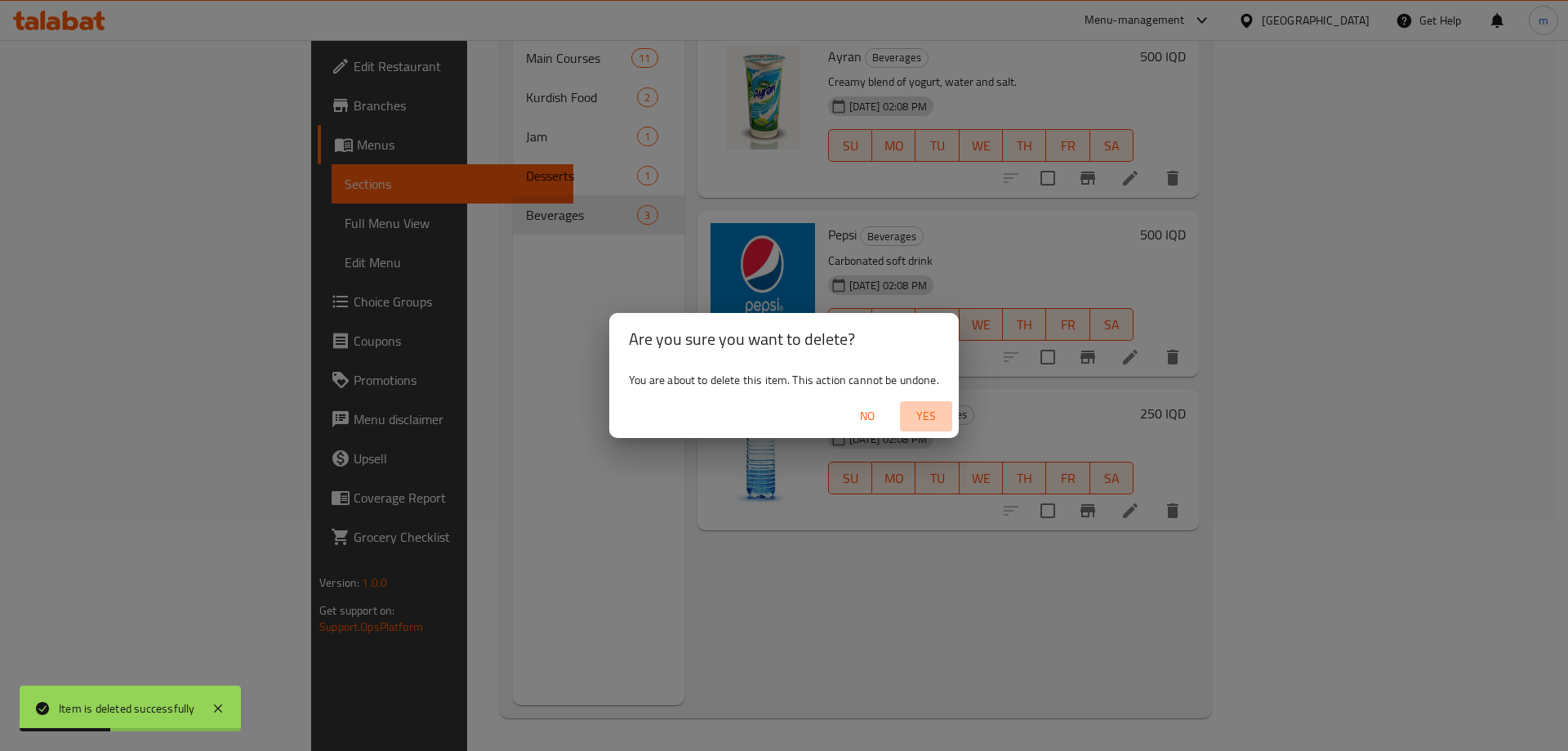
click at [935, 422] on span "Yes" at bounding box center [926, 417] width 39 height 21
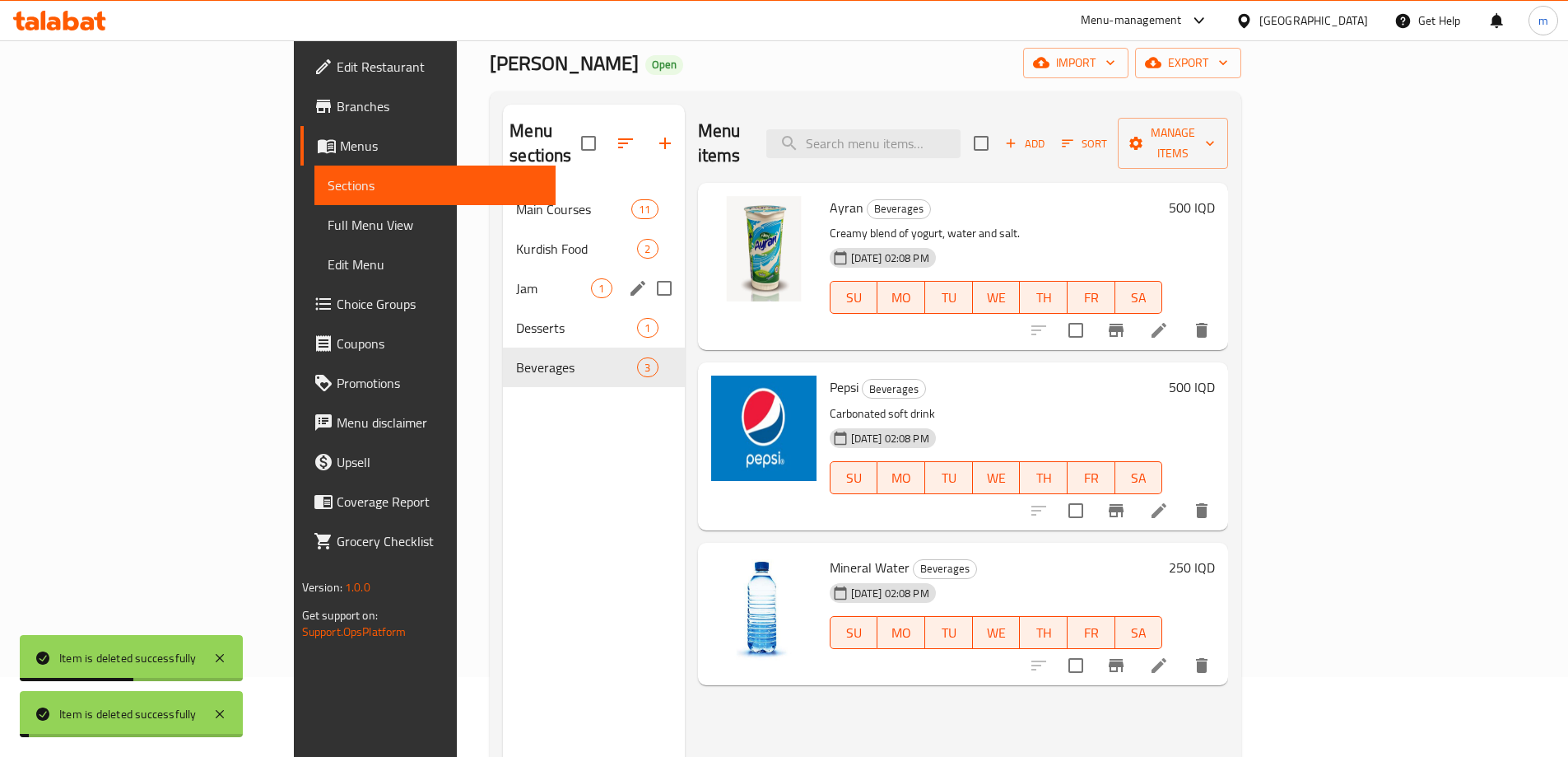
scroll to position [66, 0]
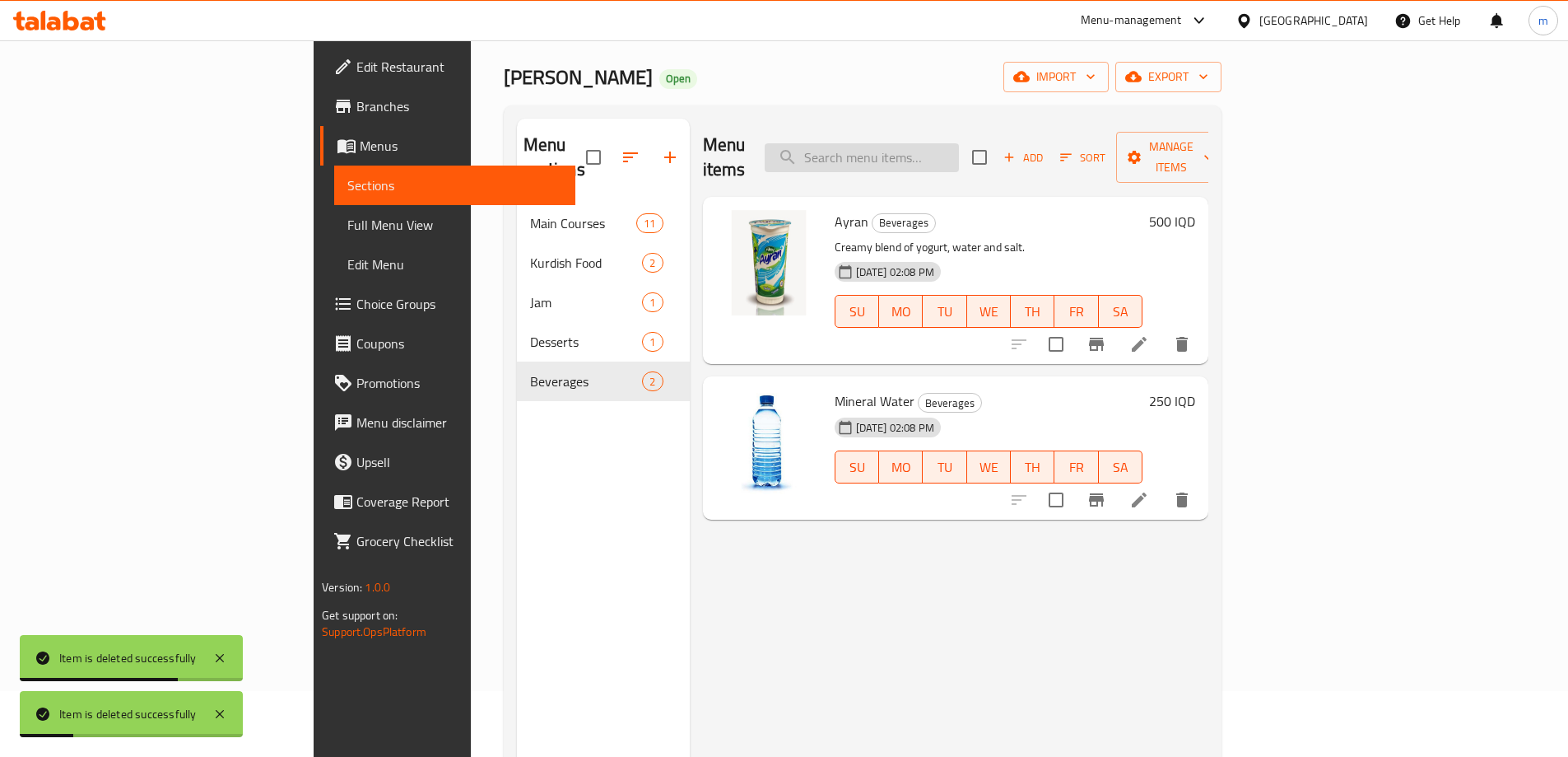
click at [959, 155] on input "search" at bounding box center [862, 157] width 194 height 28
paste input "Qouzi Sham"
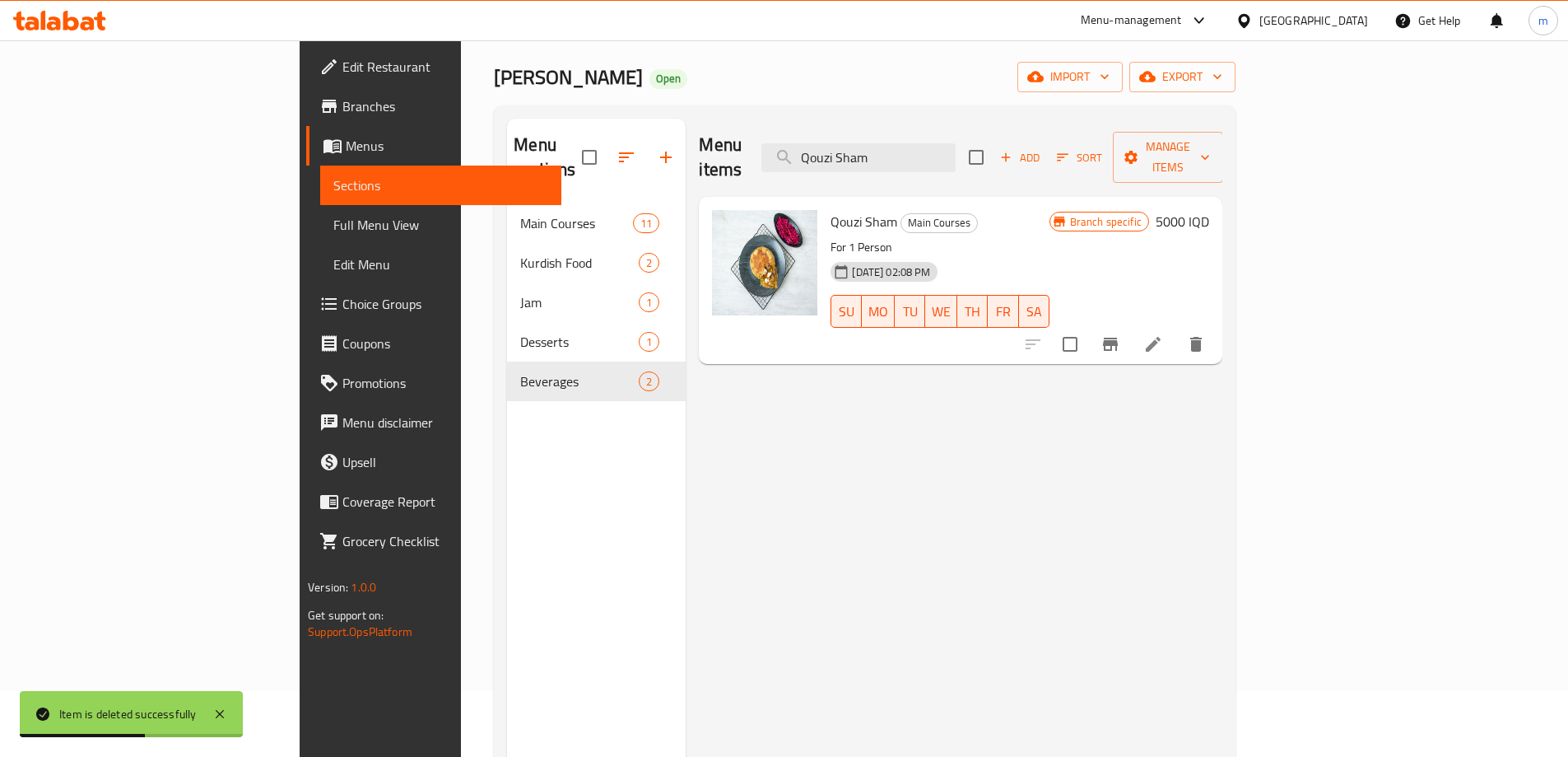
click at [1202, 337] on icon "delete" at bounding box center [1196, 344] width 11 height 15
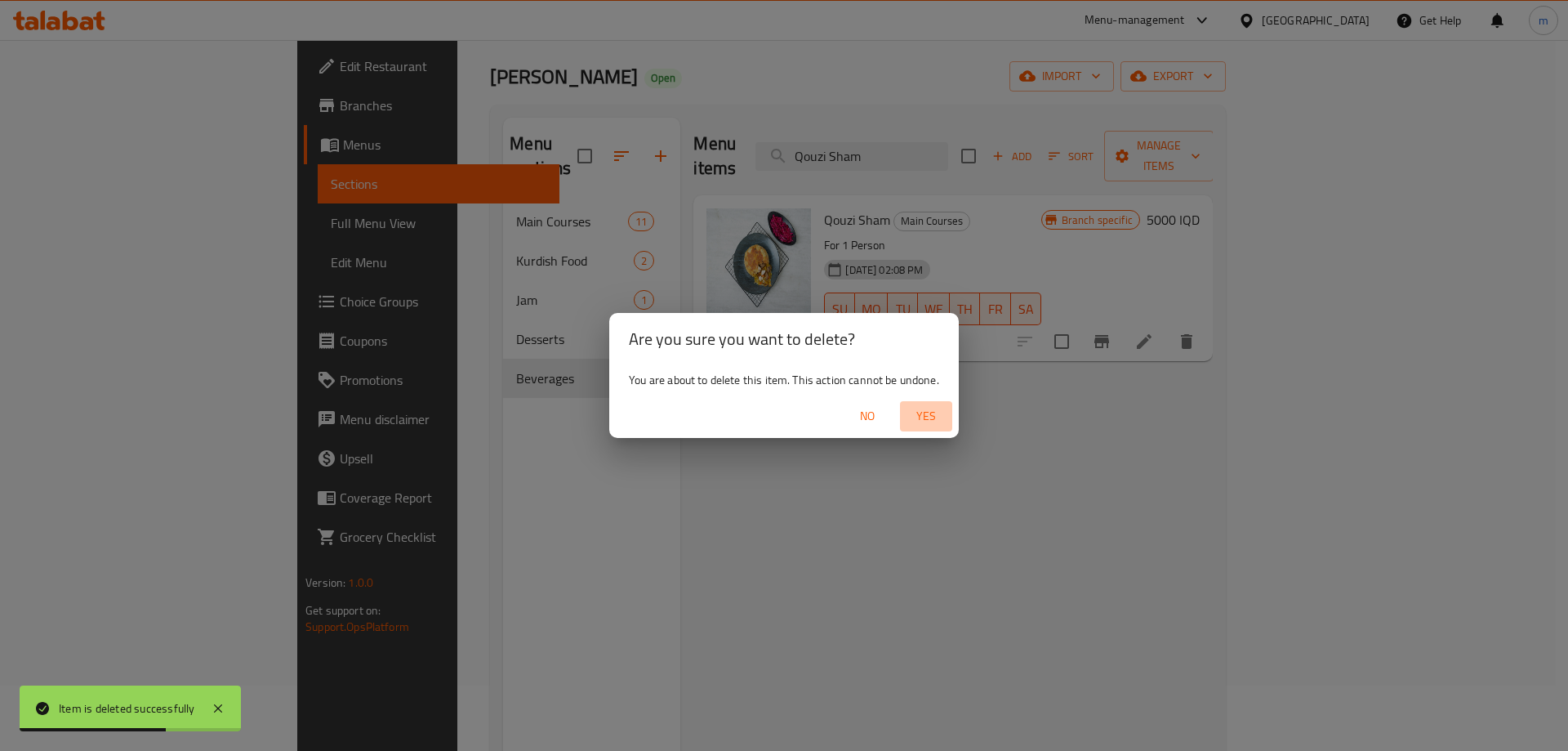
click at [917, 424] on span "Yes" at bounding box center [926, 417] width 39 height 21
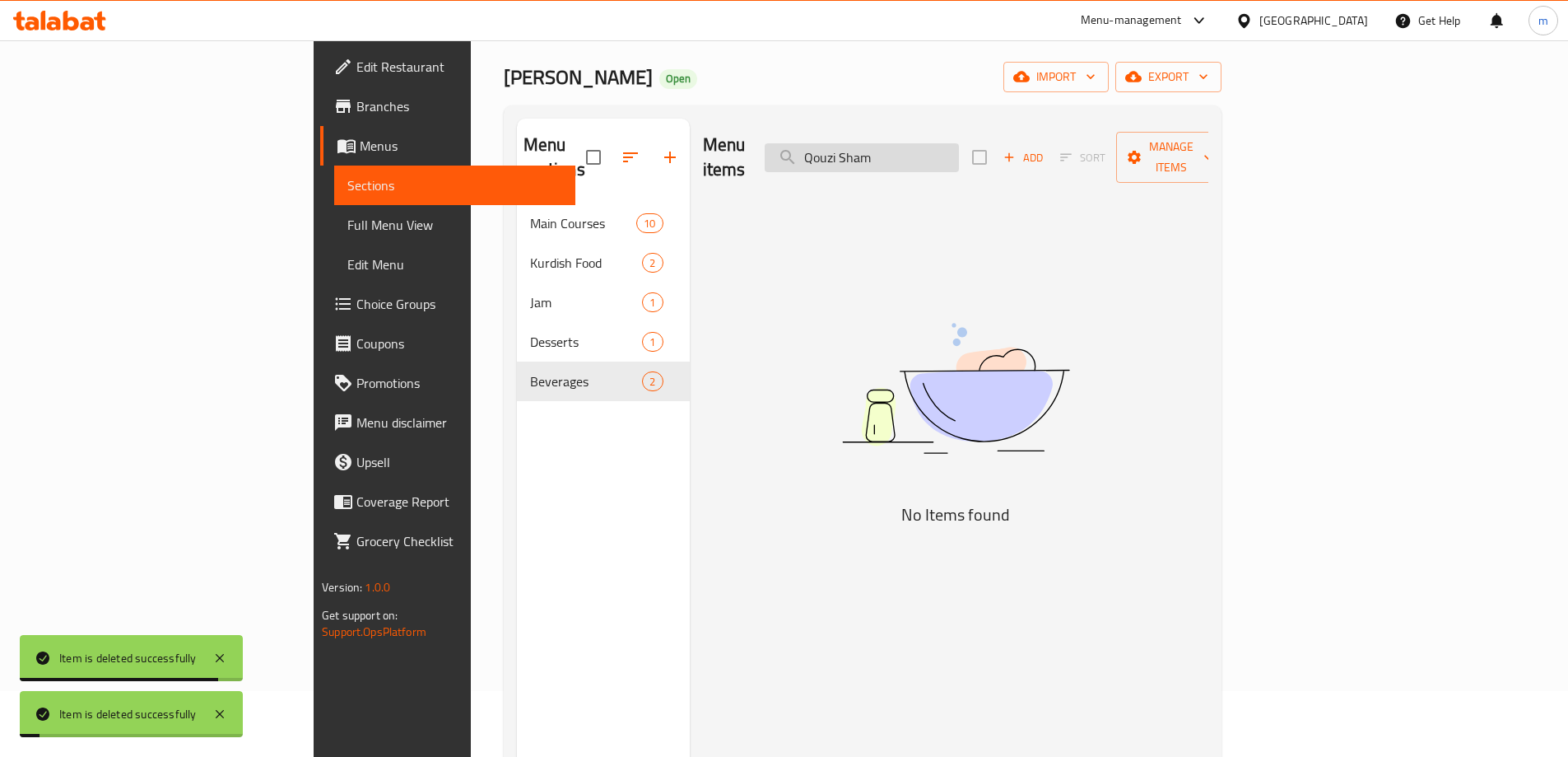
click at [913, 147] on input "Qouzi Sham" at bounding box center [862, 157] width 194 height 28
paste input "[PERSON_NAME]"
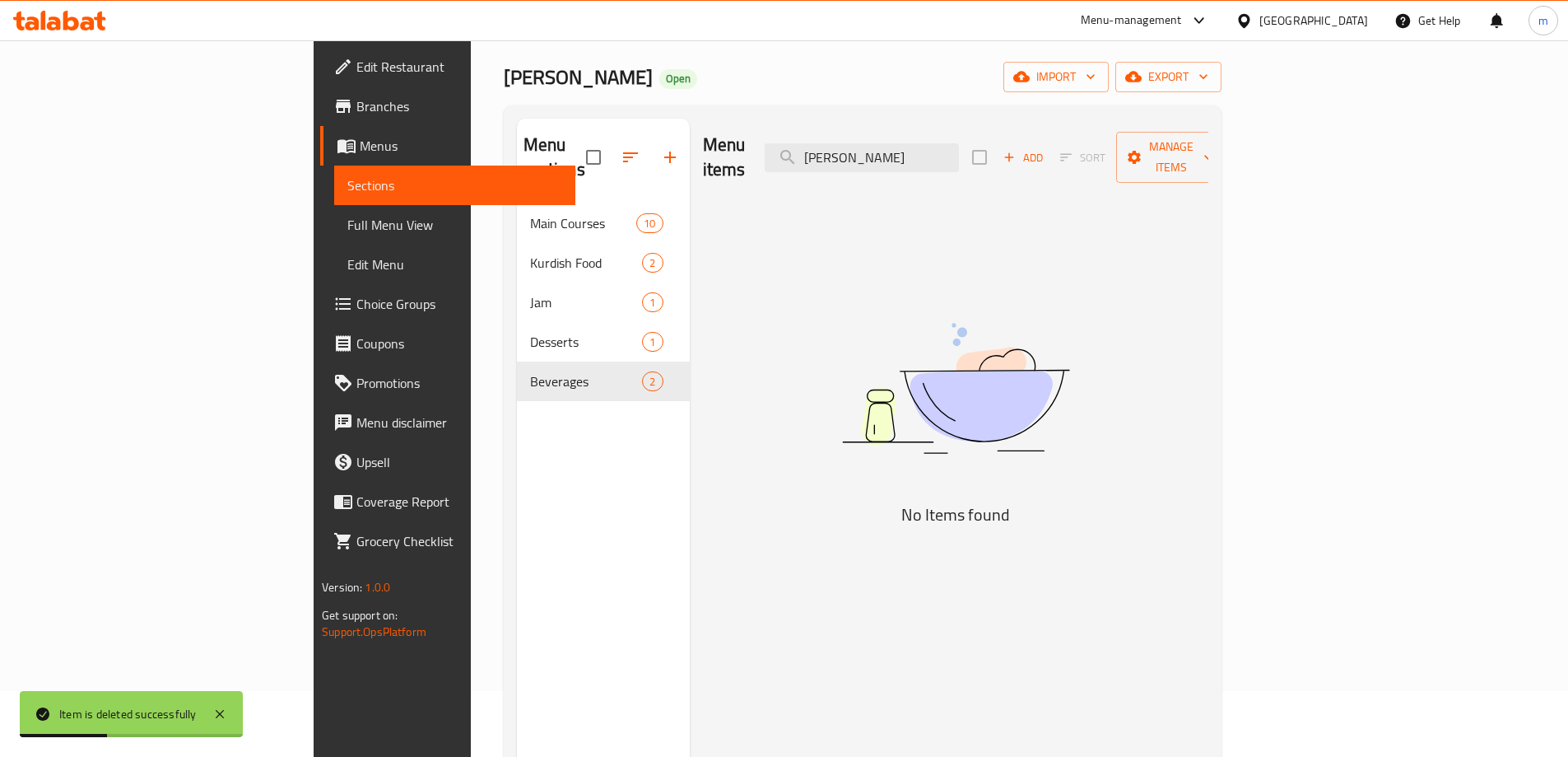
click at [1095, 212] on div "Menu items Kasa Biryani Add Sort Manage items No Items found" at bounding box center [949, 497] width 518 height 757
click at [959, 143] on input "[PERSON_NAME]" at bounding box center [862, 157] width 194 height 28
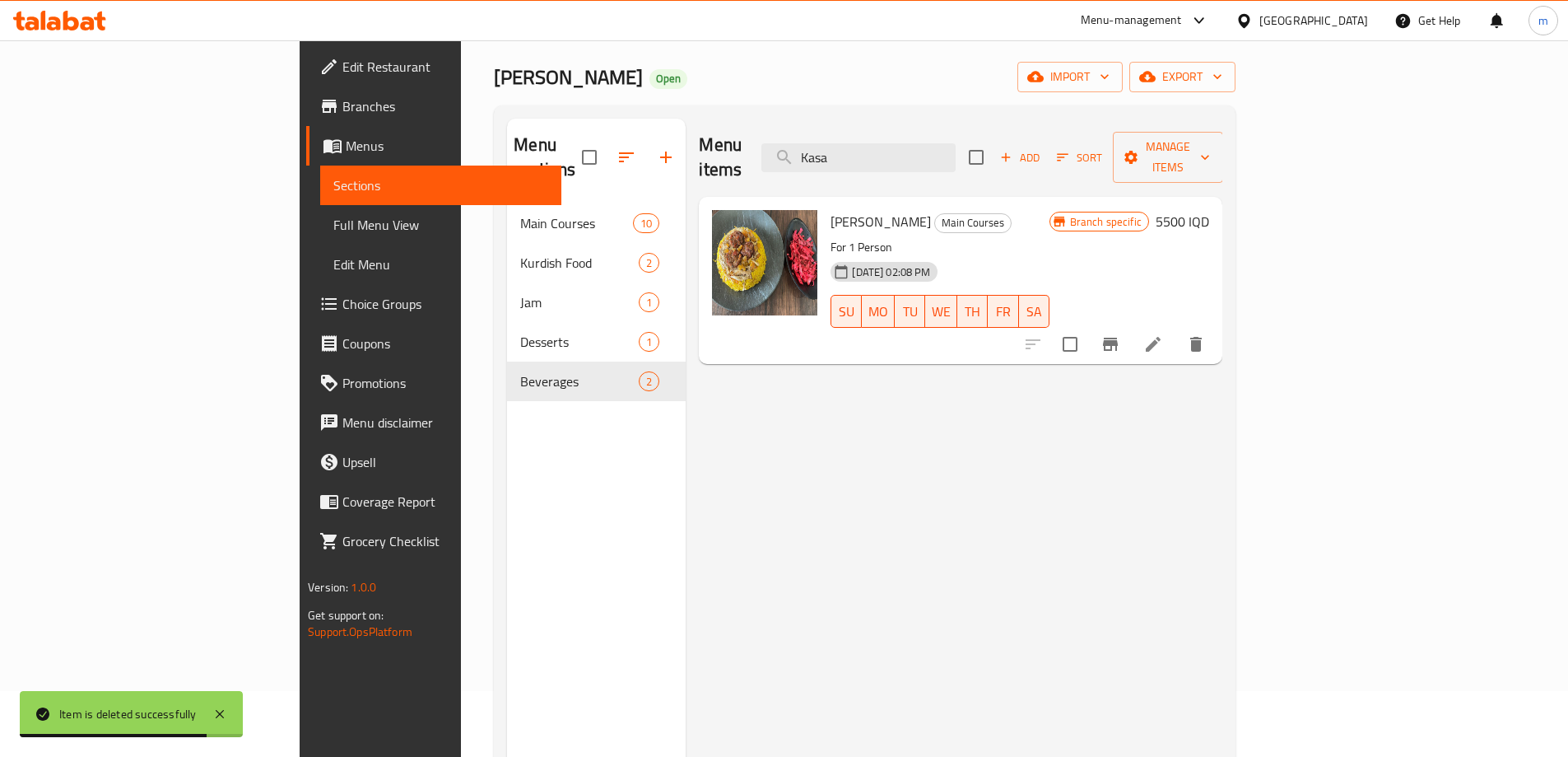
click at [1206, 334] on icon "delete" at bounding box center [1195, 343] width 20 height 20
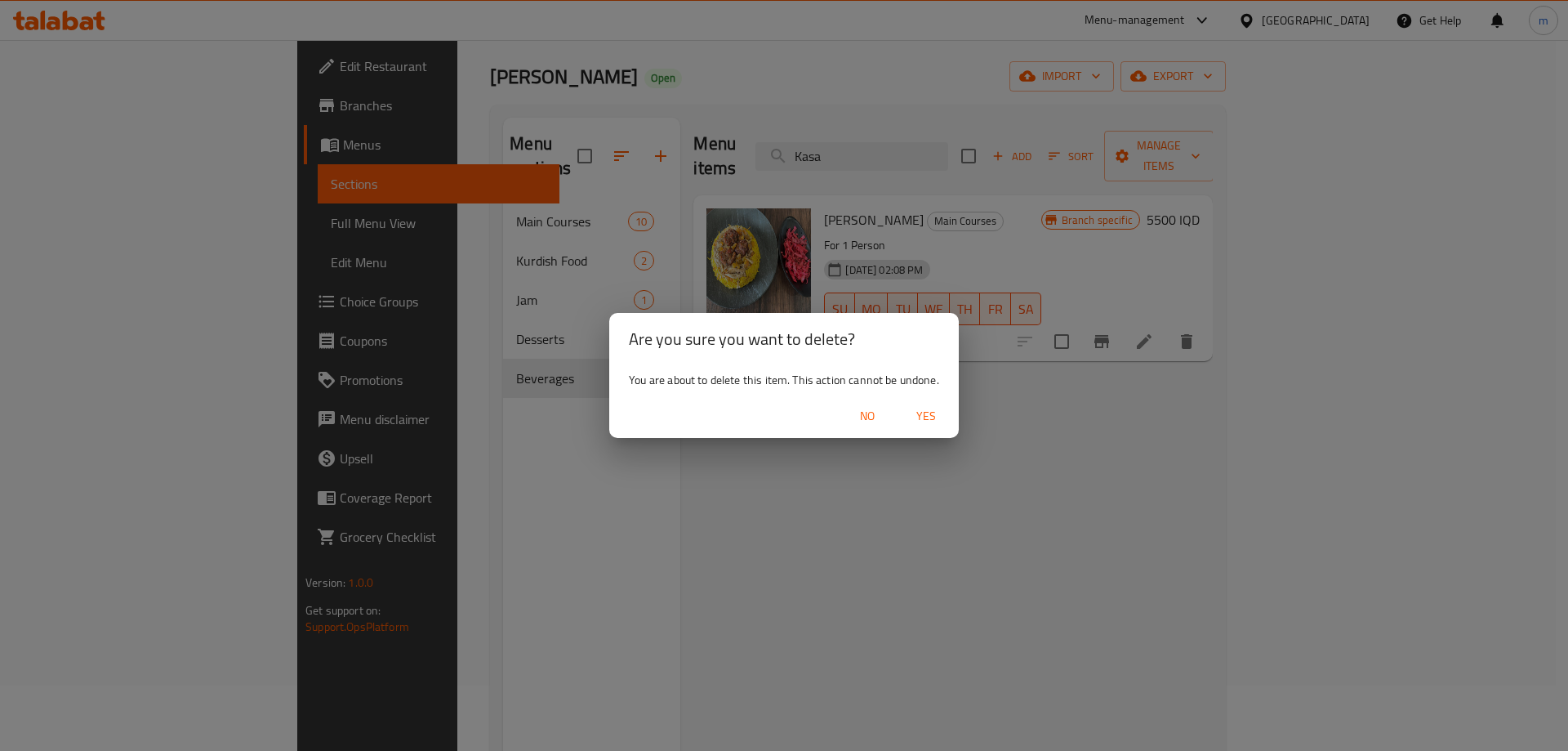
click at [929, 413] on span "Yes" at bounding box center [926, 417] width 39 height 21
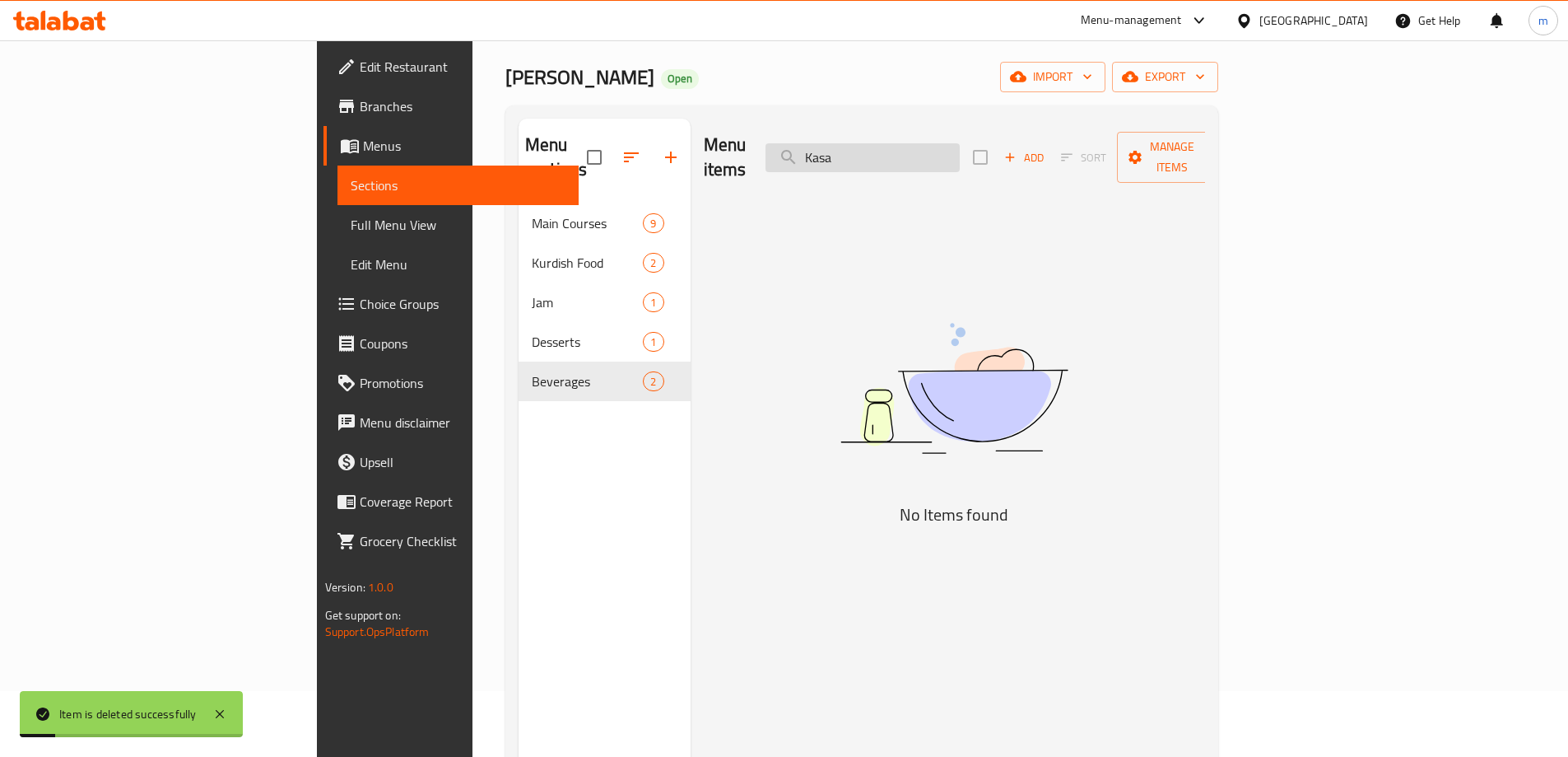
click at [960, 143] on input "Kasa" at bounding box center [862, 157] width 194 height 28
paste input "Meat Biryani"
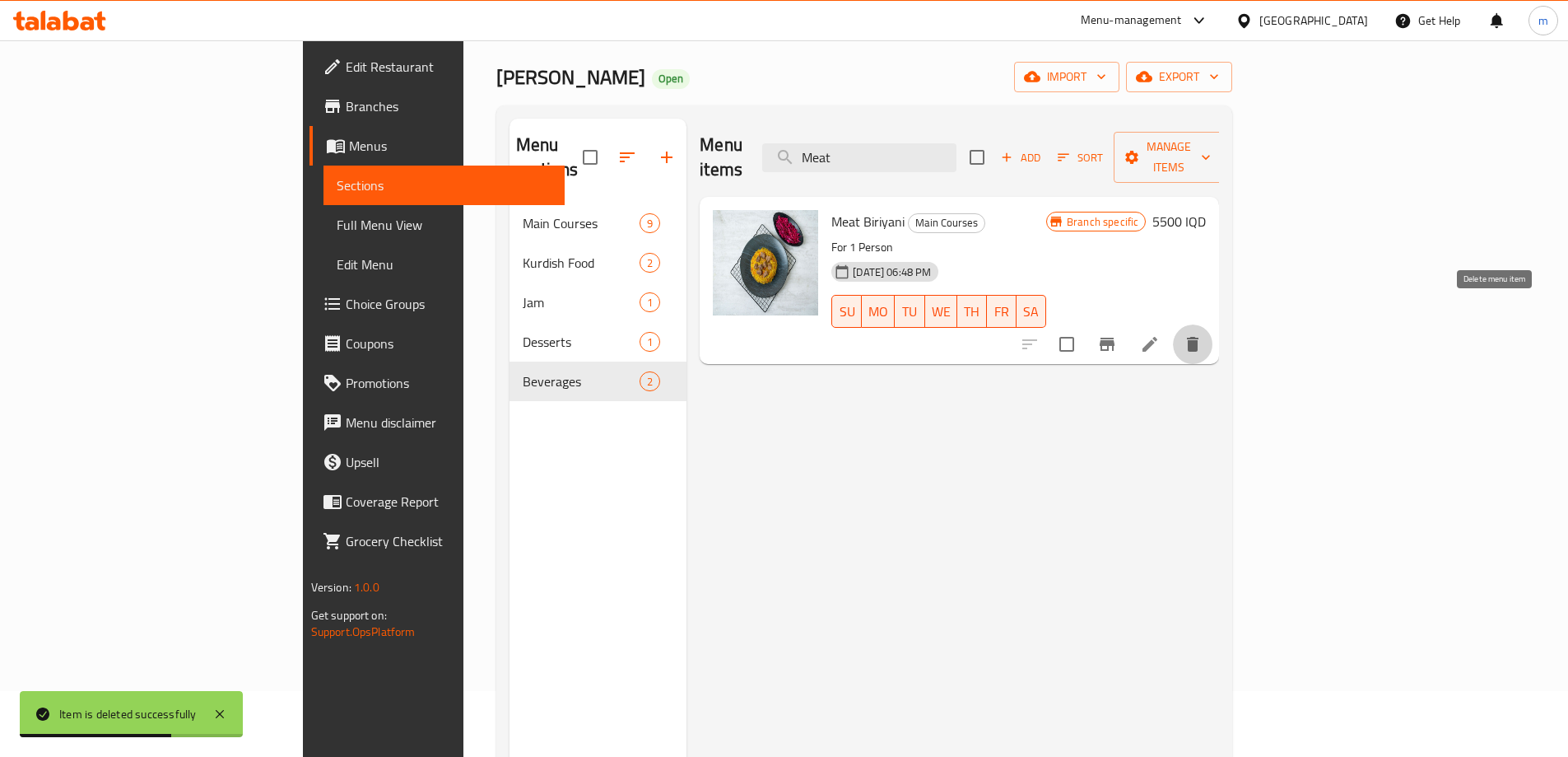
click at [1198, 337] on icon "delete" at bounding box center [1193, 344] width 11 height 15
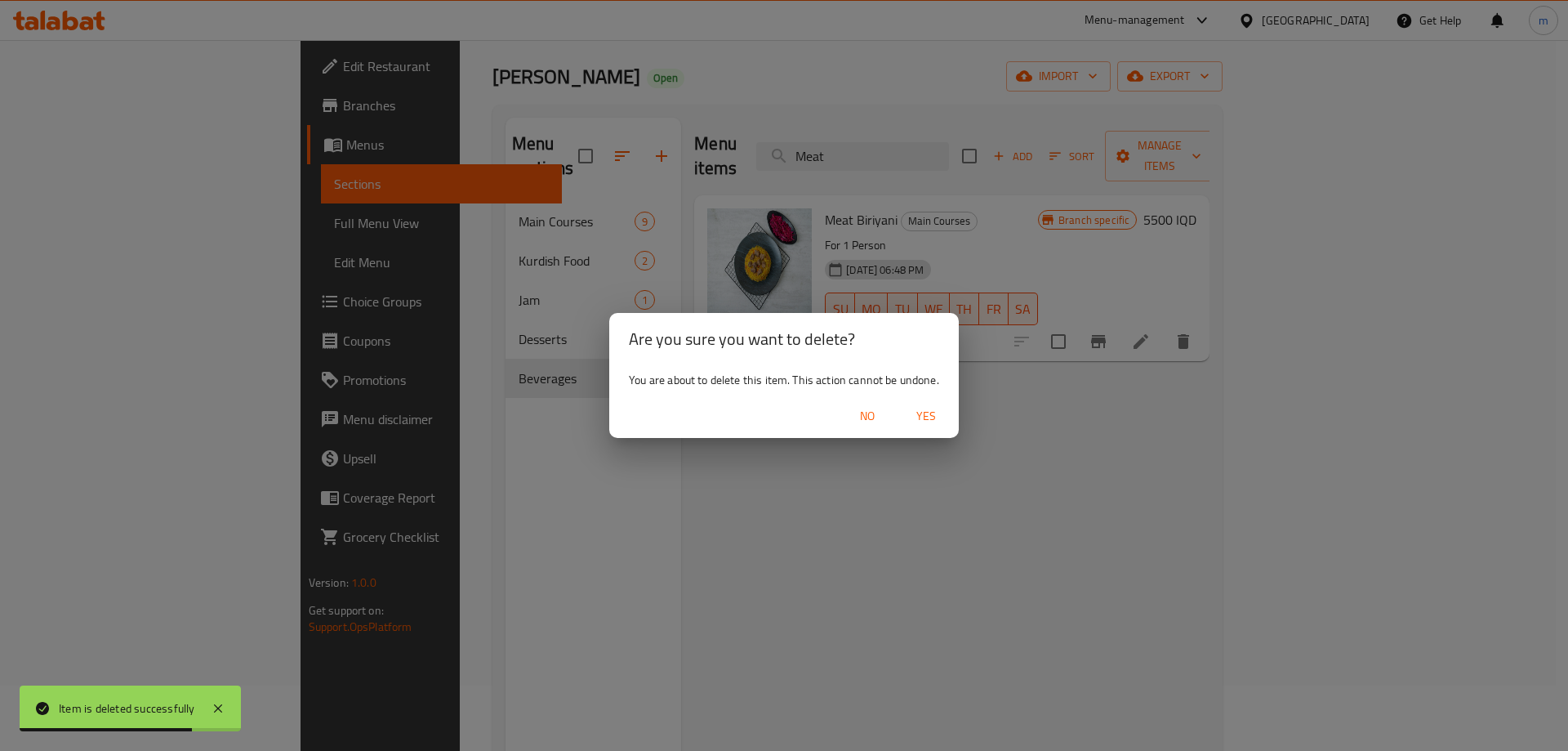
click at [933, 417] on span "Yes" at bounding box center [926, 417] width 39 height 21
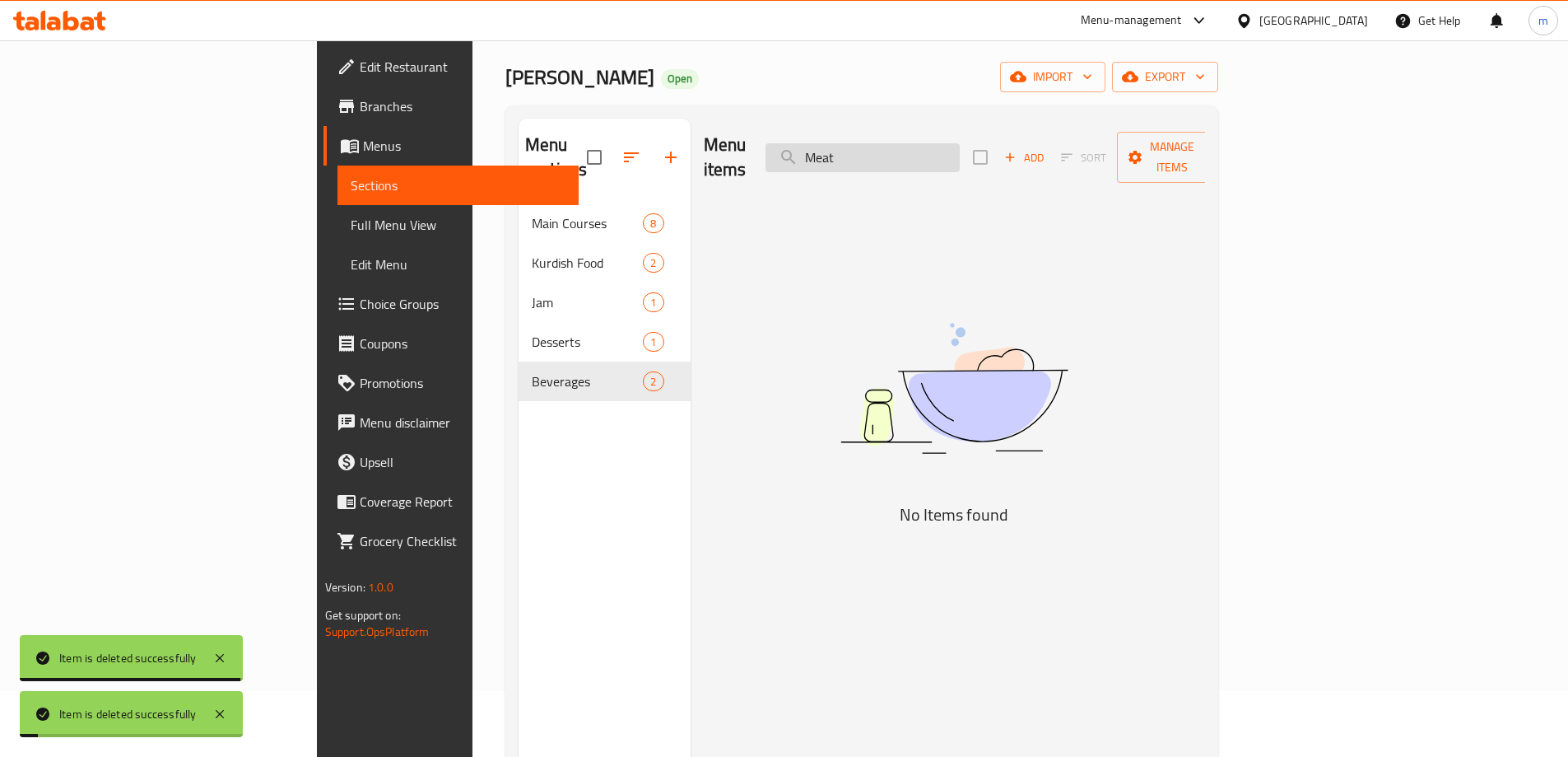
click at [943, 143] on input "Meat" at bounding box center [862, 157] width 194 height 28
paste input "Rice with"
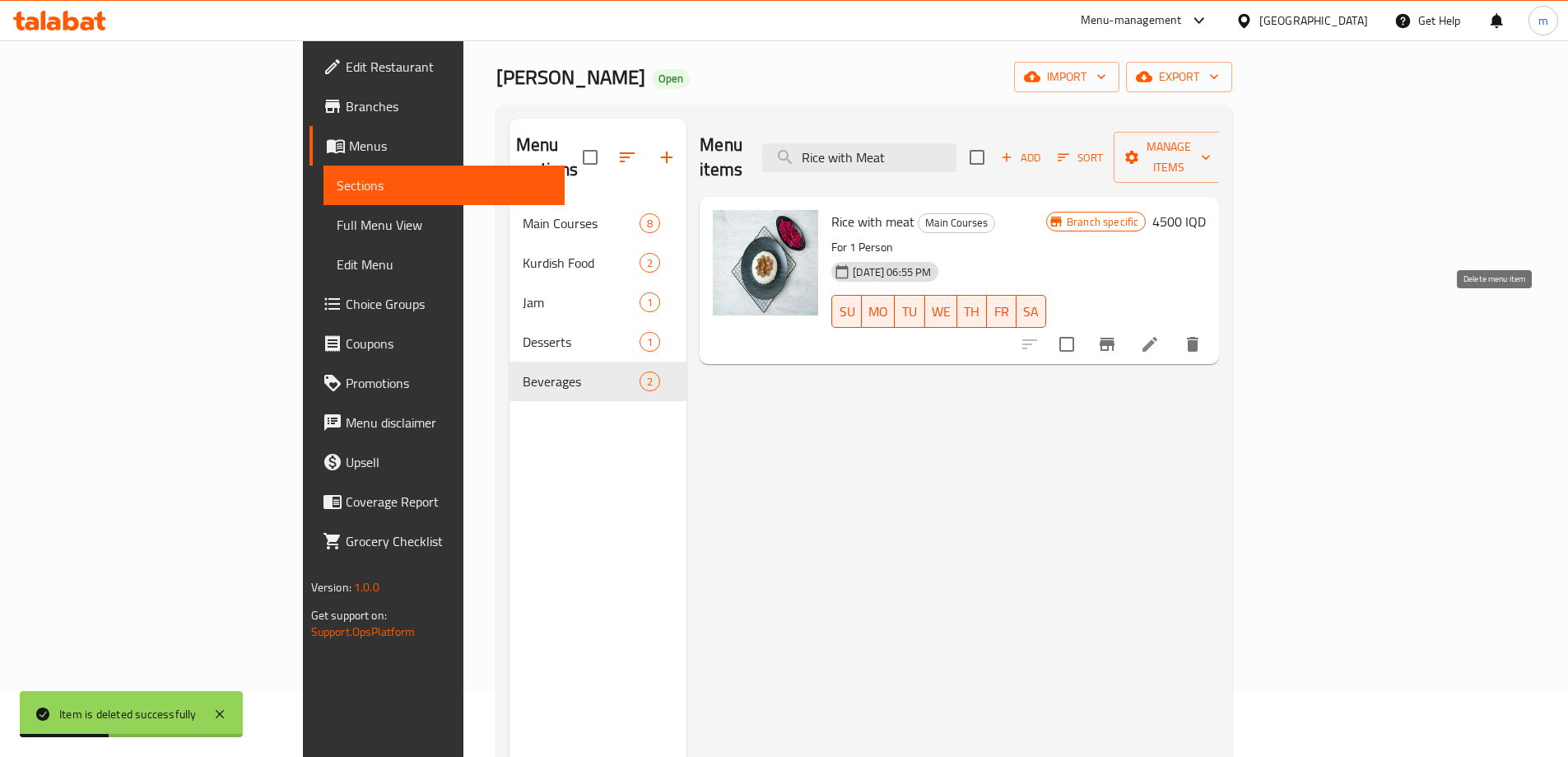
click at [1212, 325] on button "delete" at bounding box center [1193, 344] width 40 height 40
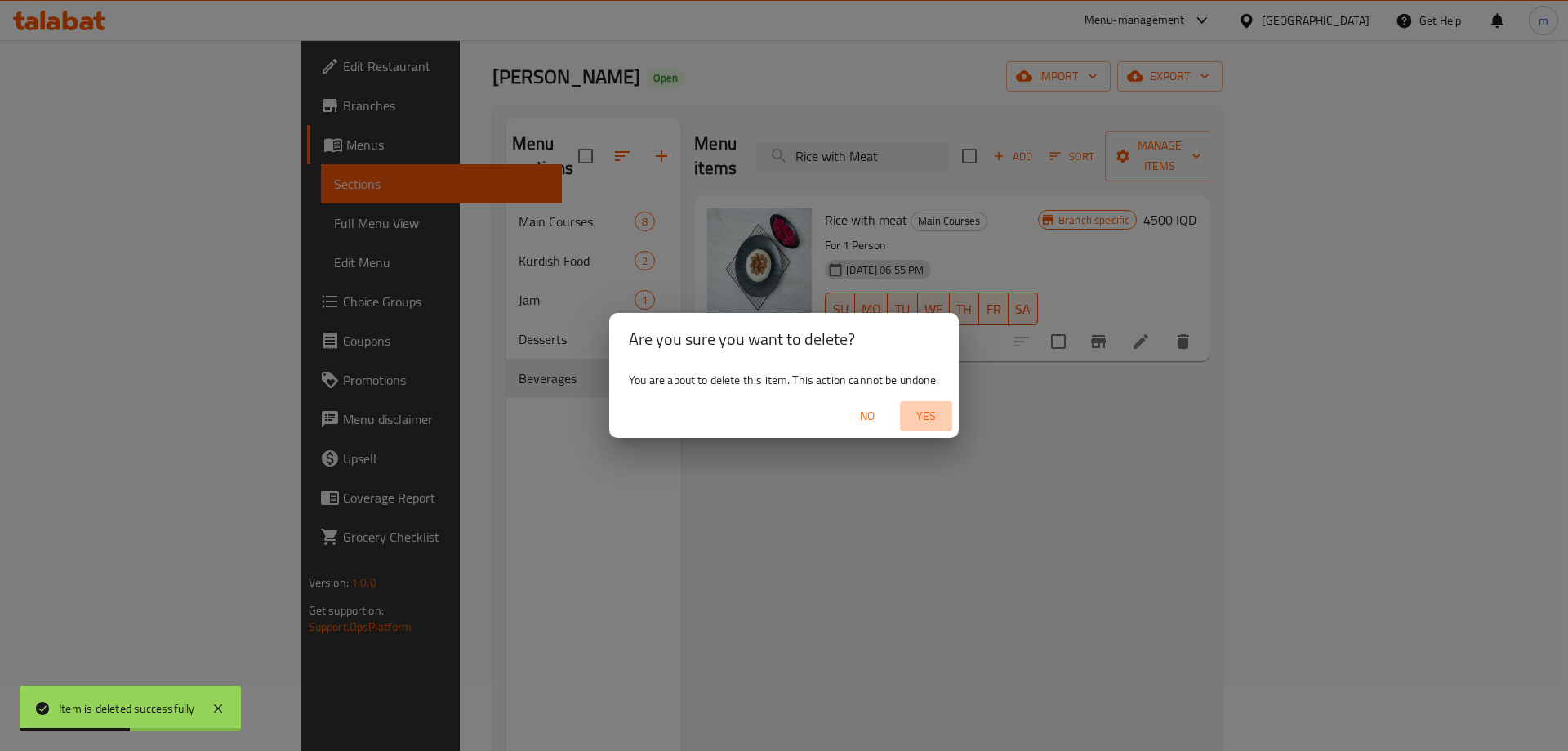
click at [923, 411] on span "Yes" at bounding box center [926, 417] width 39 height 21
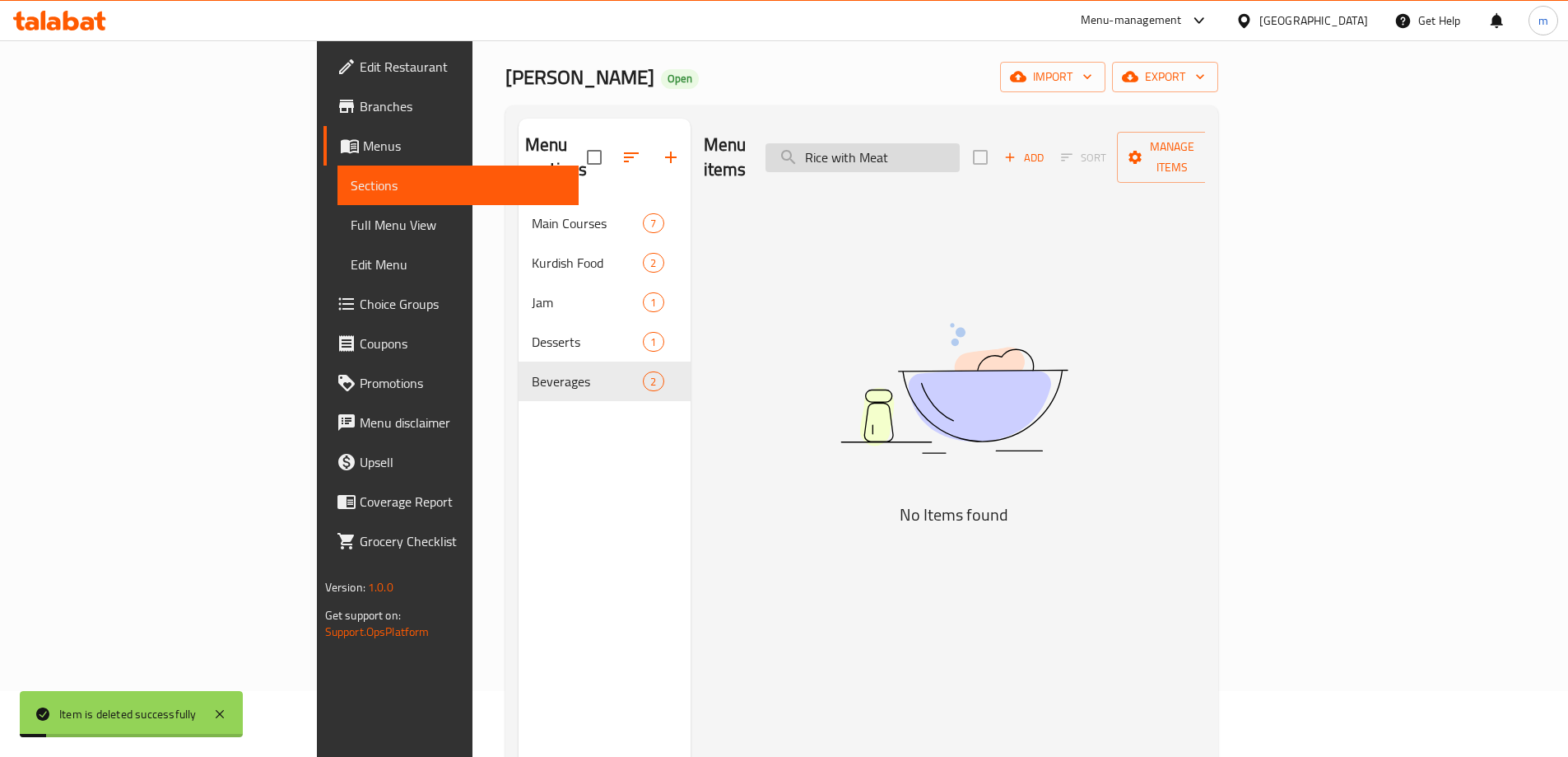
click at [960, 155] on input "Rice with Meat" at bounding box center [862, 157] width 194 height 28
click at [950, 150] on input "Rice with Meat" at bounding box center [862, 157] width 194 height 28
paste input "Meat Biryani"
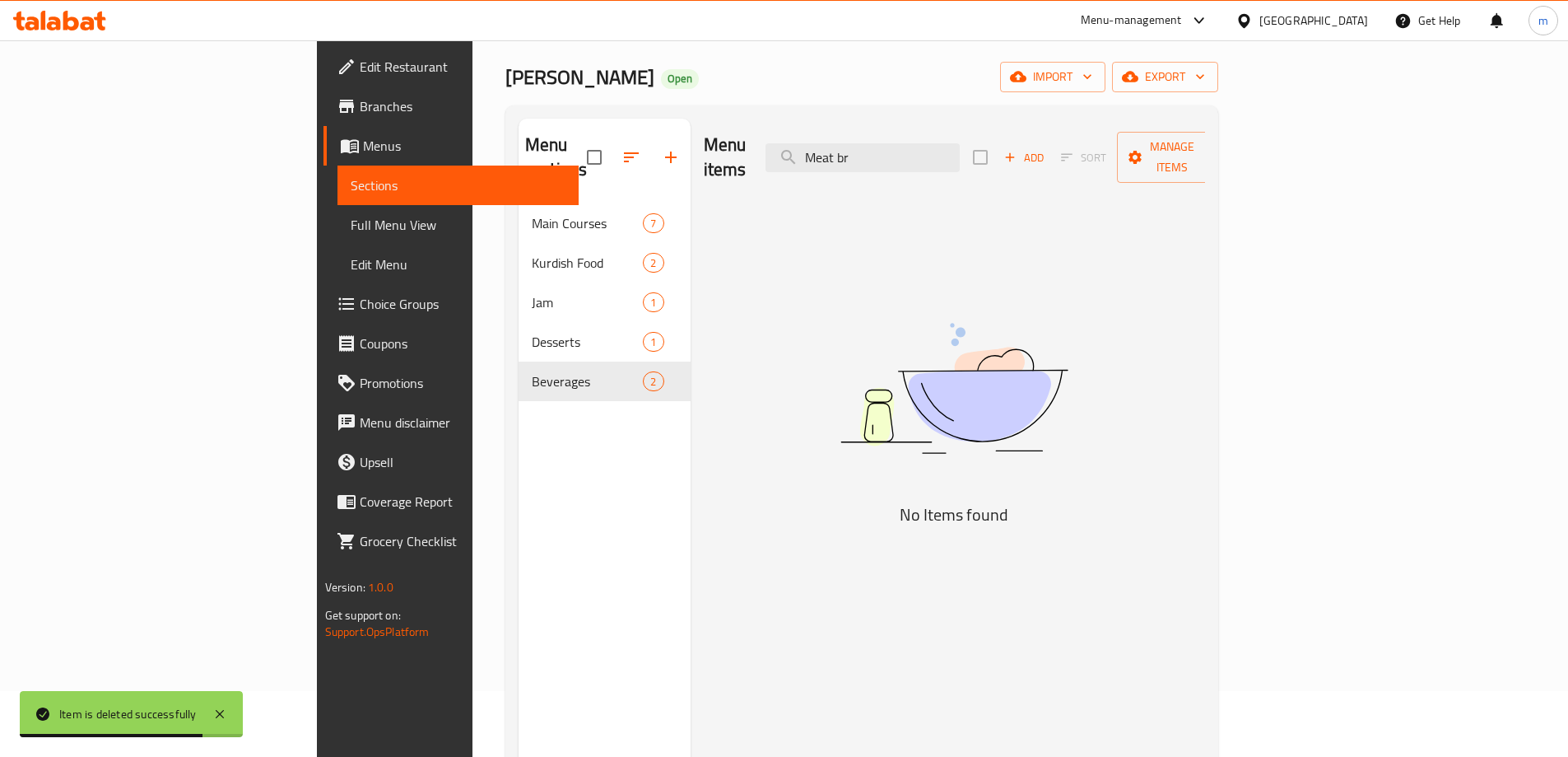
type input "Meat br"
click at [351, 224] on span "Full Menu View" at bounding box center [458, 224] width 215 height 20
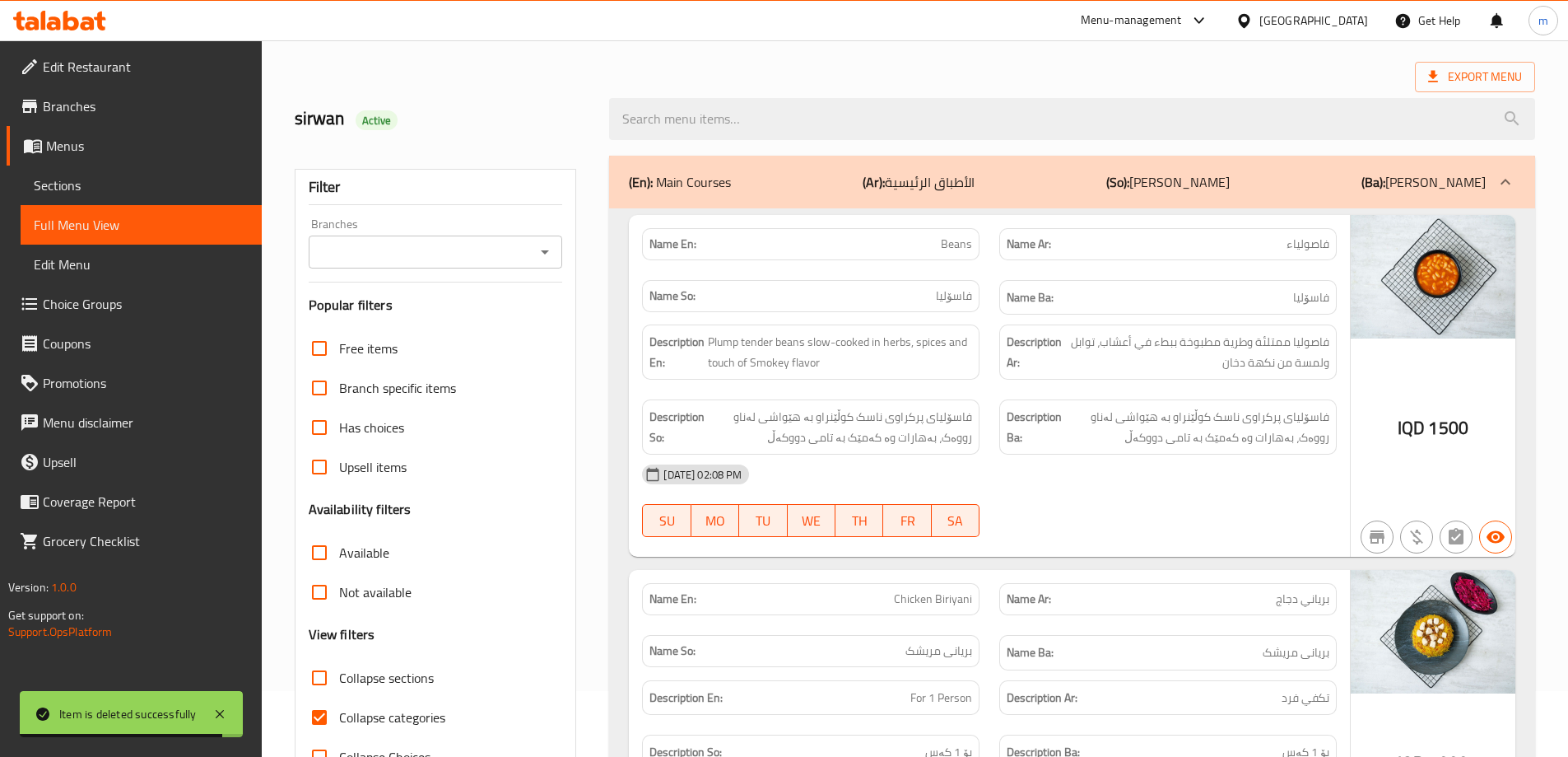
click at [562, 258] on div "Branches" at bounding box center [435, 252] width 254 height 33
click at [542, 257] on icon "Open" at bounding box center [545, 252] width 20 height 20
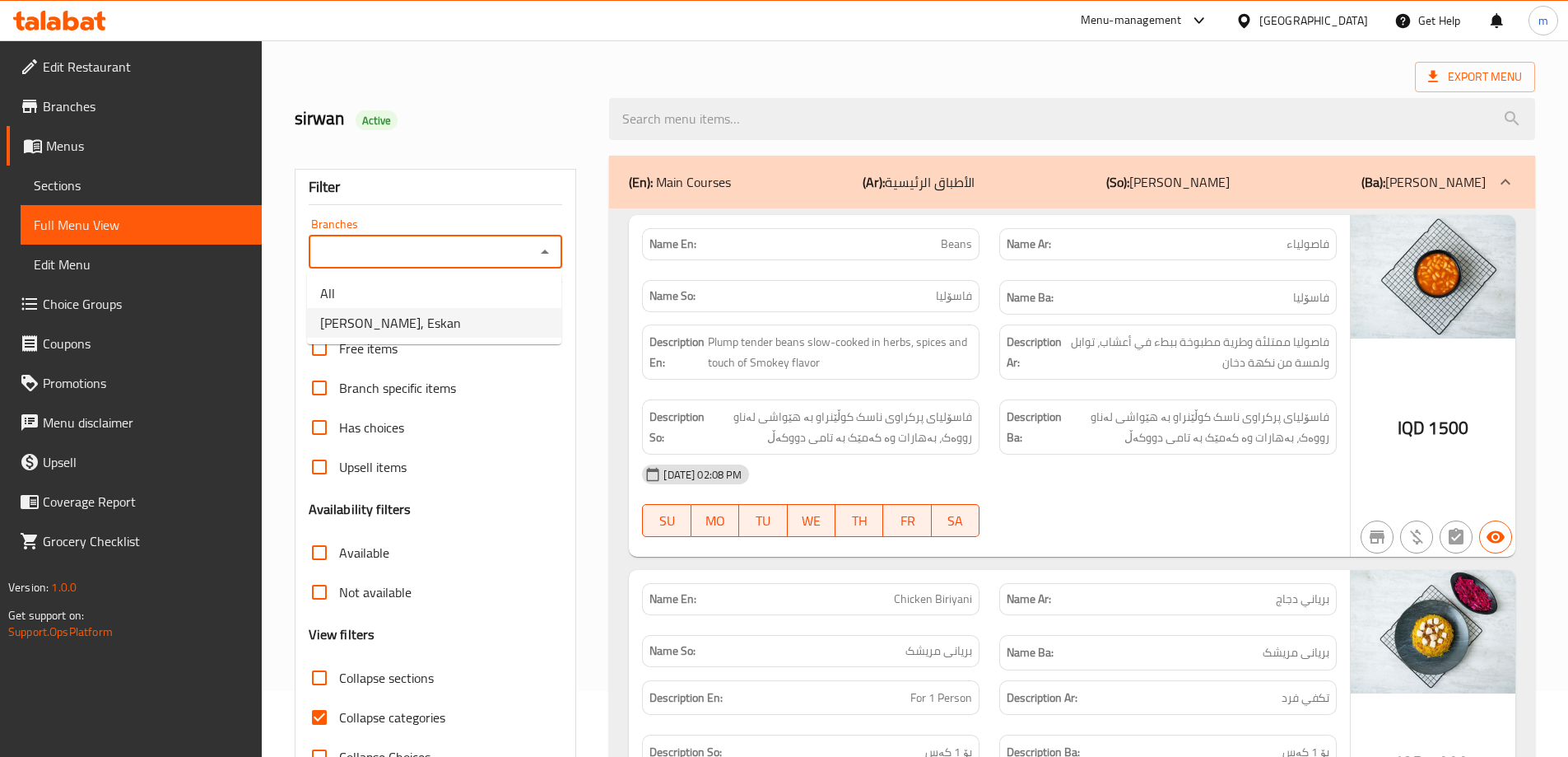
click at [446, 325] on li "[PERSON_NAME], Eskan" at bounding box center [434, 323] width 254 height 29
type input "[PERSON_NAME], Eskan"
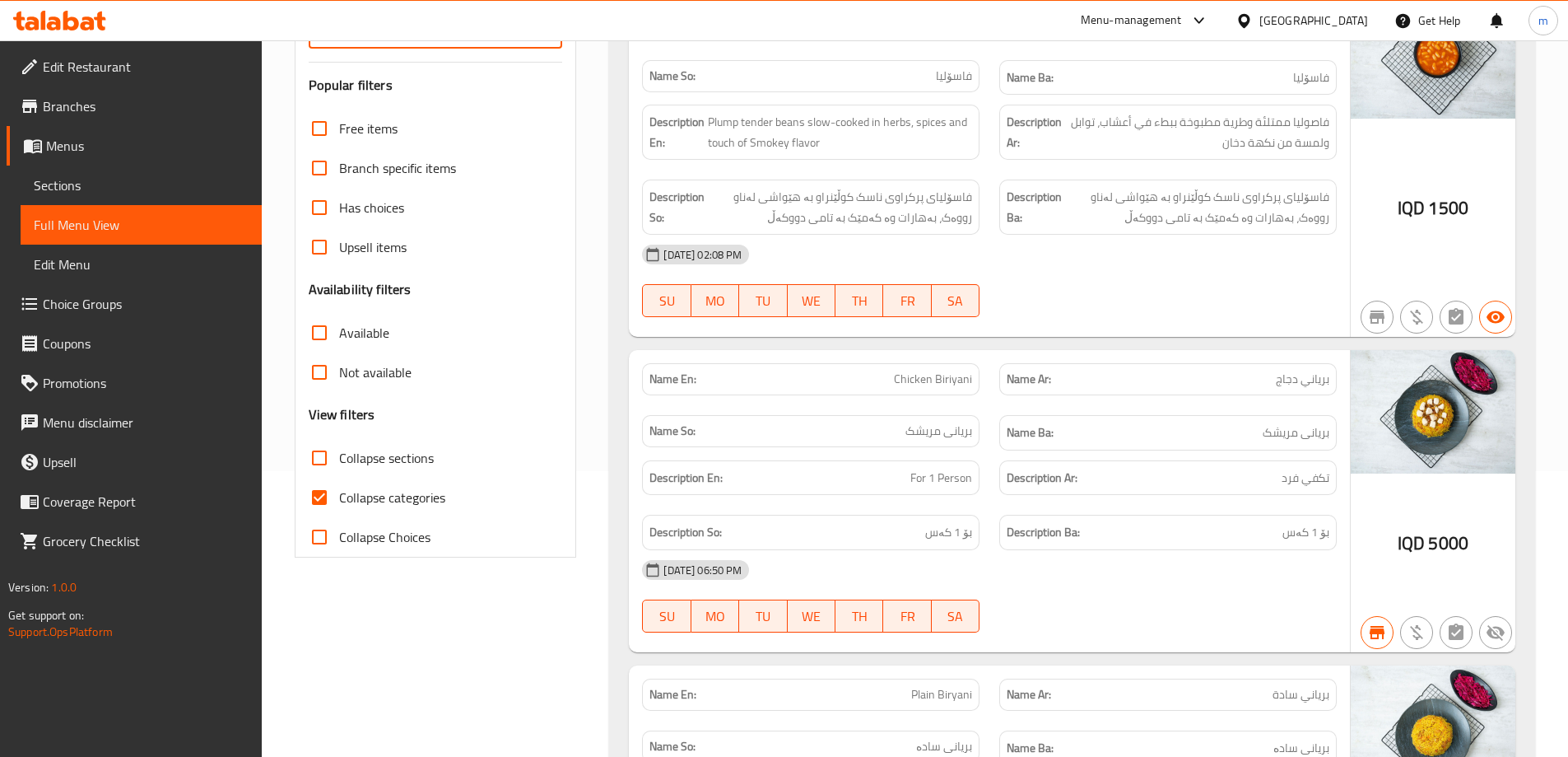
click at [317, 498] on input "Collapse categories" at bounding box center [320, 498] width 40 height 40
checkbox input "false"
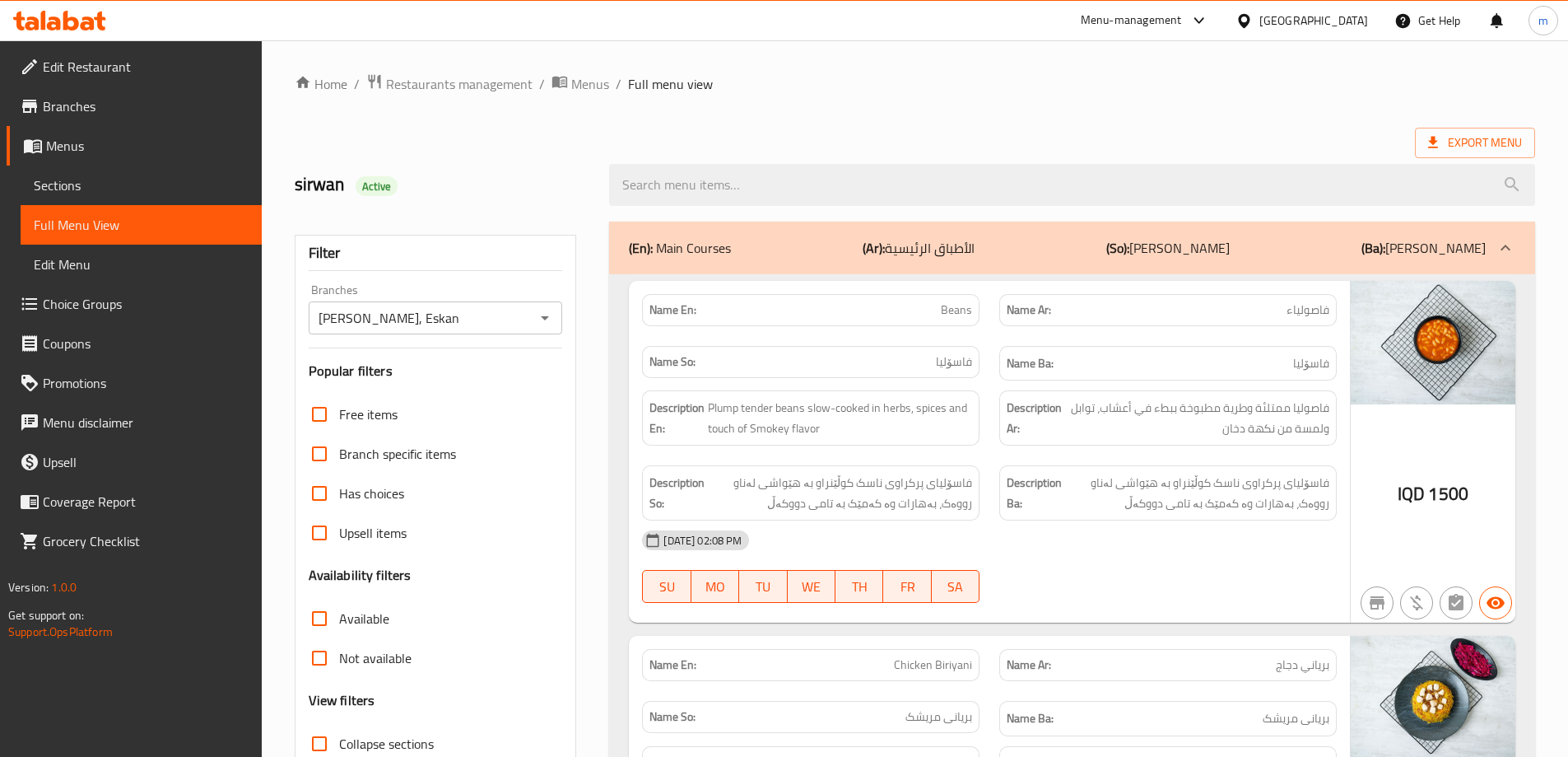
click at [645, 81] on span "Full menu view" at bounding box center [671, 83] width 85 height 20
